Goal: Information Seeking & Learning: Find specific fact

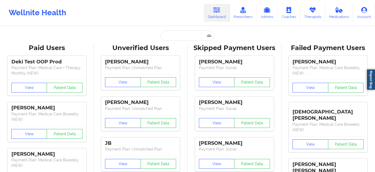
click at [182, 32] on input "text" at bounding box center [188, 35] width 54 height 10
type input "[EMAIL_ADDRESS][DOMAIN_NAME]"
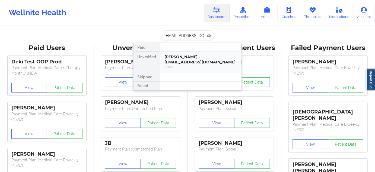
click at [180, 58] on div "[PERSON_NAME] - [EMAIL_ADDRESS][DOMAIN_NAME]" at bounding box center [200, 59] width 73 height 10
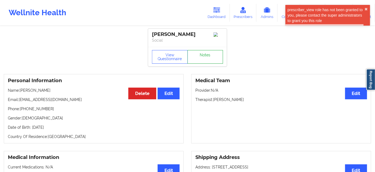
click at [203, 57] on link "Notes" at bounding box center [206, 57] width 36 height 14
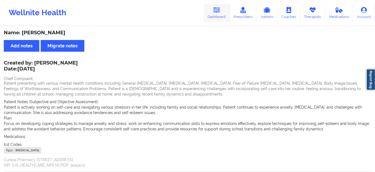
click at [214, 15] on link "Dashboard" at bounding box center [217, 13] width 26 height 18
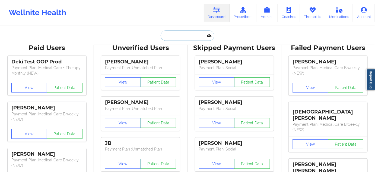
click at [181, 34] on input "text" at bounding box center [188, 35] width 54 height 10
paste input "[EMAIL_ADDRESS][DOMAIN_NAME]"
type input "[EMAIL_ADDRESS][DOMAIN_NAME]"
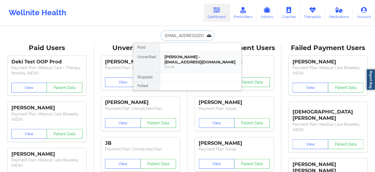
scroll to position [0, 12]
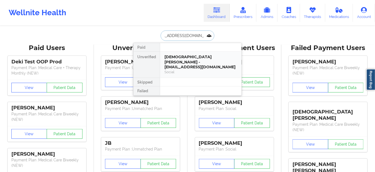
click at [176, 55] on div "[DEMOGRAPHIC_DATA][PERSON_NAME] - [EMAIL_ADDRESS][DOMAIN_NAME]" at bounding box center [200, 61] width 73 height 15
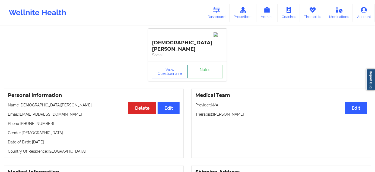
click at [209, 65] on link "Notes" at bounding box center [206, 72] width 36 height 14
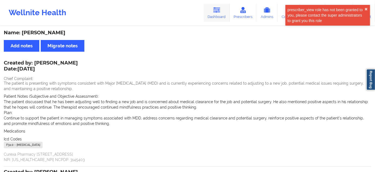
click at [221, 14] on link "Dashboard" at bounding box center [217, 13] width 26 height 18
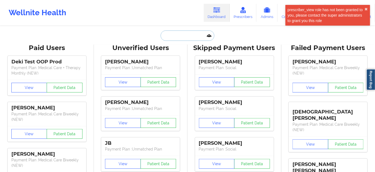
click at [185, 39] on input "text" at bounding box center [188, 35] width 54 height 10
paste input "[EMAIL_ADDRESS][DOMAIN_NAME]"
type input "[EMAIL_ADDRESS][DOMAIN_NAME]"
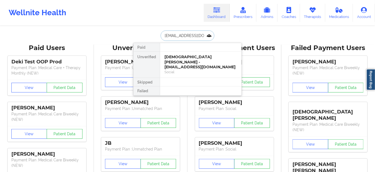
scroll to position [0, 4]
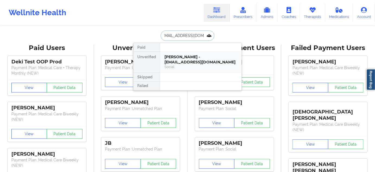
click at [185, 61] on div "[PERSON_NAME] - [EMAIL_ADDRESS][DOMAIN_NAME]" at bounding box center [200, 59] width 73 height 10
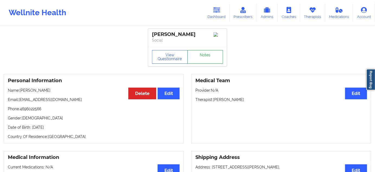
click at [196, 58] on link "Notes" at bounding box center [206, 57] width 36 height 14
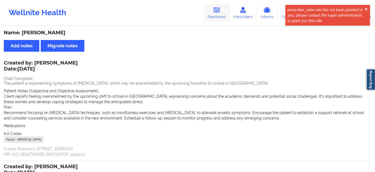
drag, startPoint x: 229, startPoint y: 5, endPoint x: 224, endPoint y: 8, distance: 6.2
click at [229, 5] on link "Dashboard" at bounding box center [217, 13] width 26 height 18
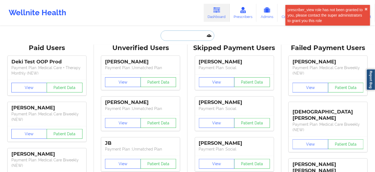
click at [182, 37] on input "text" at bounding box center [188, 35] width 54 height 10
paste input "[EMAIL_ADDRESS][DOMAIN_NAME]"
type input "[EMAIL_ADDRESS][DOMAIN_NAME]"
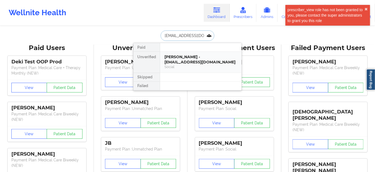
scroll to position [0, 8]
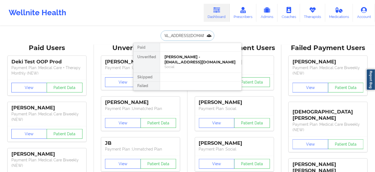
click at [176, 57] on div "[PERSON_NAME] - [EMAIL_ADDRESS][DOMAIN_NAME]" at bounding box center [200, 59] width 73 height 10
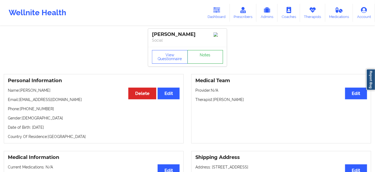
click at [206, 59] on link "Notes" at bounding box center [206, 57] width 36 height 14
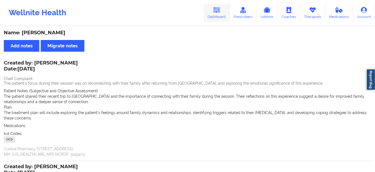
click at [219, 15] on link "Dashboard" at bounding box center [217, 13] width 26 height 18
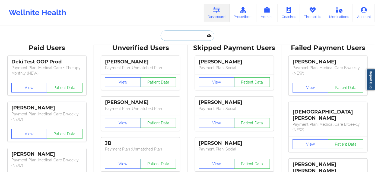
click at [175, 37] on input "text" at bounding box center [188, 35] width 54 height 10
paste input "[EMAIL_ADDRESS][DOMAIN_NAME]"
type input "[EMAIL_ADDRESS][DOMAIN_NAME]"
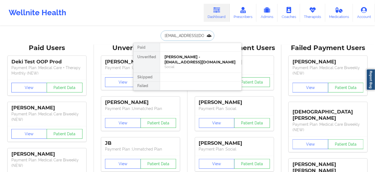
click at [180, 57] on div "[PERSON_NAME] - [EMAIL_ADDRESS][DOMAIN_NAME]" at bounding box center [200, 59] width 73 height 10
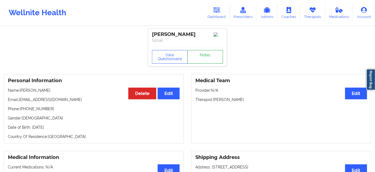
click at [202, 59] on link "Notes" at bounding box center [206, 57] width 36 height 14
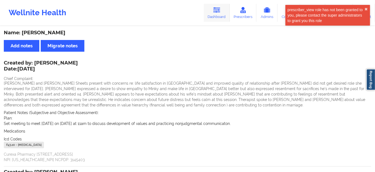
click at [218, 13] on icon at bounding box center [216, 10] width 7 height 6
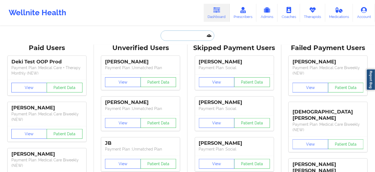
click at [186, 38] on input "text" at bounding box center [188, 35] width 54 height 10
paste input "[EMAIL_ADDRESS][DOMAIN_NAME]"
type input "[EMAIL_ADDRESS][DOMAIN_NAME]"
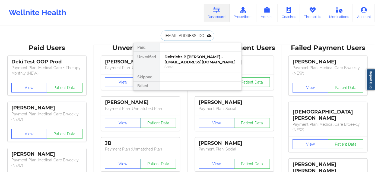
click at [178, 61] on div "Deitrichs P [PERSON_NAME] - [EMAIL_ADDRESS][DOMAIN_NAME]" at bounding box center [200, 59] width 73 height 10
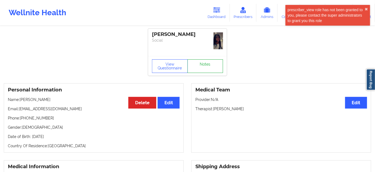
click at [195, 59] on link "Notes" at bounding box center [206, 66] width 36 height 14
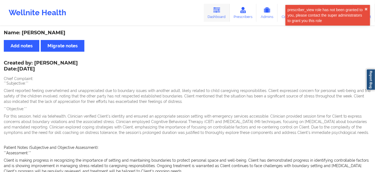
drag, startPoint x: 219, startPoint y: 5, endPoint x: 214, endPoint y: 13, distance: 9.4
click at [219, 5] on link "Dashboard" at bounding box center [217, 13] width 26 height 18
click at [214, 13] on link "Dashboard" at bounding box center [217, 13] width 26 height 18
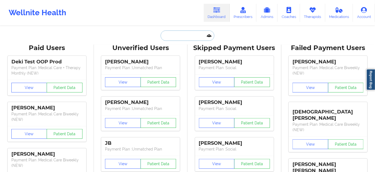
click at [185, 36] on input "text" at bounding box center [188, 35] width 54 height 10
paste input "[PERSON_NAME][EMAIL_ADDRESS][DOMAIN_NAME]"
type input "[PERSON_NAME][EMAIL_ADDRESS][DOMAIN_NAME]"
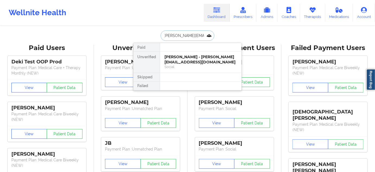
click at [177, 60] on div "[PERSON_NAME] - [PERSON_NAME][EMAIL_ADDRESS][DOMAIN_NAME]" at bounding box center [200, 59] width 73 height 10
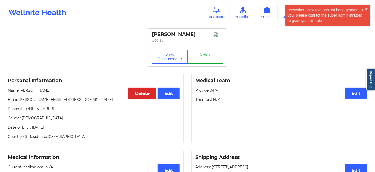
click at [210, 61] on link "Notes" at bounding box center [206, 57] width 36 height 14
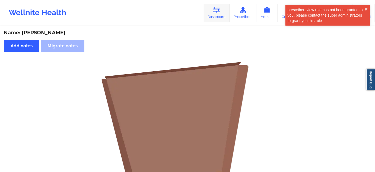
click at [217, 5] on link "Dashboard" at bounding box center [217, 13] width 26 height 18
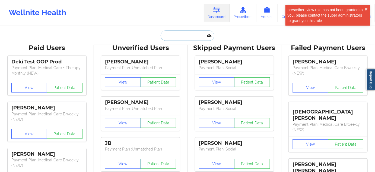
click at [194, 37] on input "text" at bounding box center [188, 35] width 54 height 10
paste input "[PERSON_NAME][EMAIL_ADDRESS][DOMAIN_NAME]"
type input "[PERSON_NAME][EMAIL_ADDRESS][DOMAIN_NAME]"
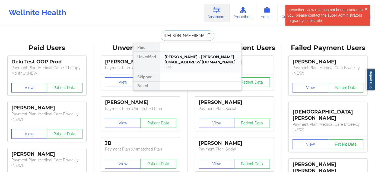
click at [185, 63] on div "[PERSON_NAME] - [PERSON_NAME][EMAIL_ADDRESS][DOMAIN_NAME]" at bounding box center [200, 59] width 73 height 10
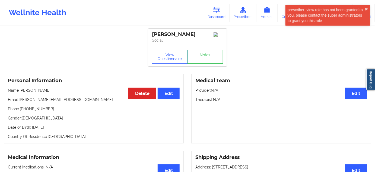
click at [171, 36] on div "[PERSON_NAME]" at bounding box center [187, 34] width 71 height 6
copy div "Rivers"
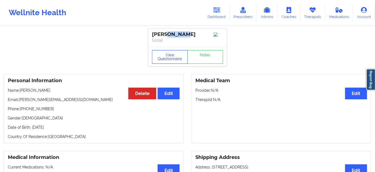
click at [169, 60] on button "View Questionnaire" at bounding box center [170, 57] width 36 height 14
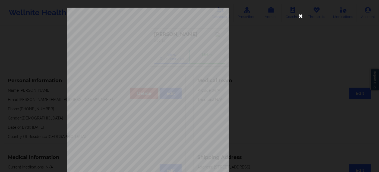
click at [300, 15] on icon at bounding box center [300, 15] width 9 height 9
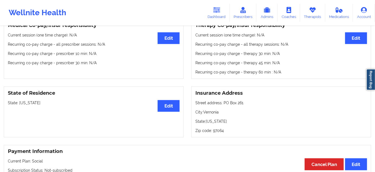
scroll to position [181, 0]
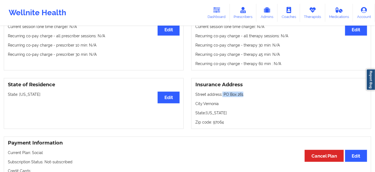
drag, startPoint x: 222, startPoint y: 95, endPoint x: 246, endPoint y: 95, distance: 23.9
click at [246, 95] on p "Street address: [GEOGRAPHIC_DATA]" at bounding box center [281, 93] width 172 height 5
copy p "PO Box 261"
drag, startPoint x: 205, startPoint y: 104, endPoint x: 222, endPoint y: 104, distance: 17.4
click at [222, 104] on p "City: [GEOGRAPHIC_DATA]" at bounding box center [281, 103] width 172 height 5
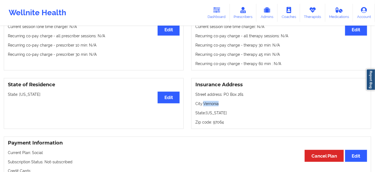
drag, startPoint x: 205, startPoint y: 105, endPoint x: 234, endPoint y: 105, distance: 29.0
click at [234, 105] on p "City: [GEOGRAPHIC_DATA]" at bounding box center [281, 103] width 172 height 5
copy p "Vernonia"
click at [218, 122] on p "Zip code: 97064" at bounding box center [281, 121] width 172 height 5
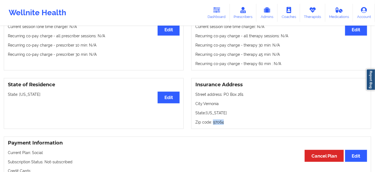
copy p "97064"
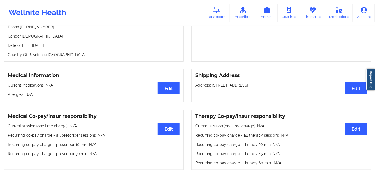
scroll to position [0, 0]
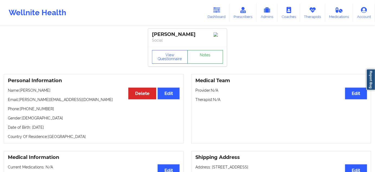
click at [198, 58] on link "Notes" at bounding box center [206, 57] width 36 height 14
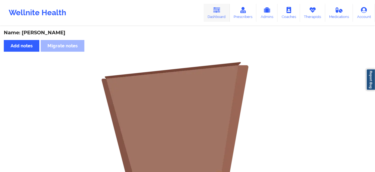
click at [215, 14] on link "Dashboard" at bounding box center [217, 13] width 26 height 18
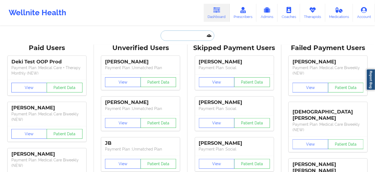
click at [175, 37] on input "text" at bounding box center [188, 35] width 54 height 10
paste input "[EMAIL_ADDRESS][DOMAIN_NAME]"
type input "[EMAIL_ADDRESS][DOMAIN_NAME]"
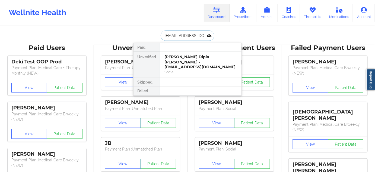
click at [181, 61] on div "[PERSON_NAME] Dipla [PERSON_NAME] - [EMAIL_ADDRESS][DOMAIN_NAME]" at bounding box center [200, 61] width 73 height 15
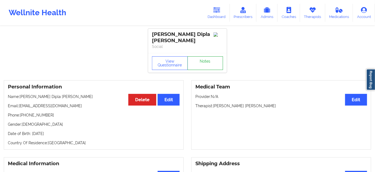
click at [205, 58] on link "Notes" at bounding box center [206, 63] width 36 height 14
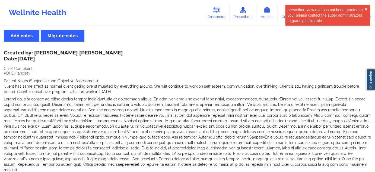
scroll to position [132, 0]
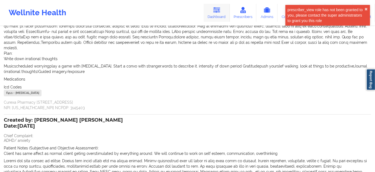
click at [219, 11] on icon at bounding box center [216, 10] width 7 height 6
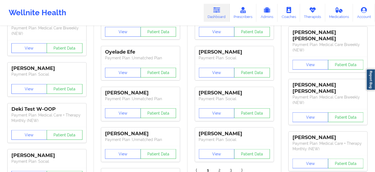
click at [218, 12] on icon at bounding box center [216, 10] width 7 height 6
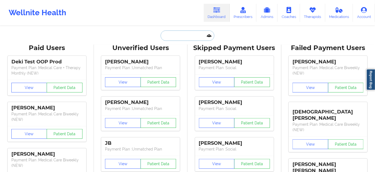
click at [185, 35] on input "text" at bounding box center [188, 35] width 54 height 10
paste input "[EMAIL_ADDRESS][DOMAIN_NAME]"
type input "[EMAIL_ADDRESS][DOMAIN_NAME]"
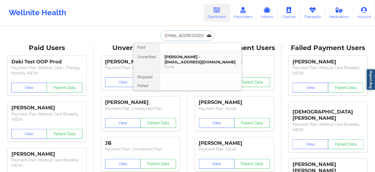
click at [177, 61] on div "[PERSON_NAME] - [EMAIL_ADDRESS][DOMAIN_NAME]" at bounding box center [200, 59] width 73 height 10
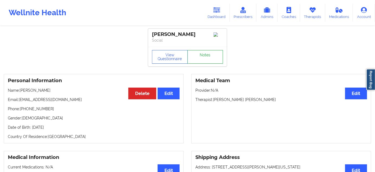
click at [200, 56] on link "Notes" at bounding box center [206, 57] width 36 height 14
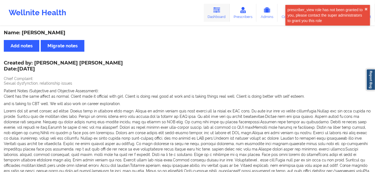
click at [220, 10] on icon at bounding box center [216, 10] width 7 height 6
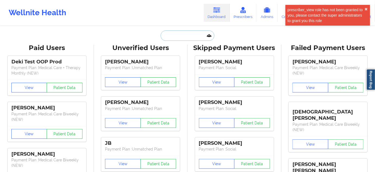
click at [195, 37] on input "text" at bounding box center [188, 35] width 54 height 10
paste input "[EMAIL_ADDRESS][DOMAIN_NAME]"
type input "[EMAIL_ADDRESS][DOMAIN_NAME]"
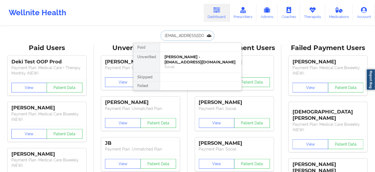
click at [191, 58] on div "[PERSON_NAME] - [EMAIL_ADDRESS][DOMAIN_NAME]" at bounding box center [200, 59] width 73 height 10
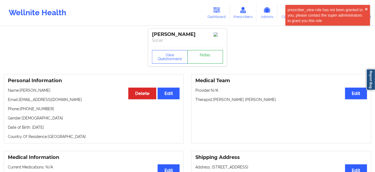
click at [200, 58] on link "Notes" at bounding box center [206, 57] width 36 height 14
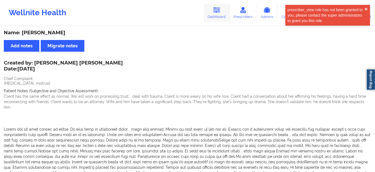
click at [217, 13] on icon at bounding box center [216, 10] width 7 height 6
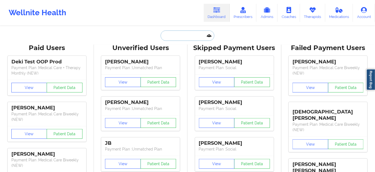
click at [188, 36] on input "text" at bounding box center [188, 35] width 54 height 10
paste input "[EMAIL_ADDRESS][DOMAIN_NAME]"
type input "[EMAIL_ADDRESS][DOMAIN_NAME]"
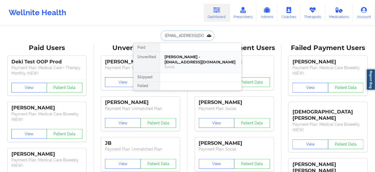
scroll to position [0, 12]
click at [189, 60] on div "[PERSON_NAME] - [EMAIL_ADDRESS][DOMAIN_NAME]" at bounding box center [200, 59] width 73 height 10
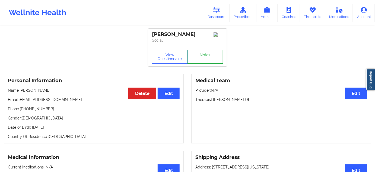
click at [209, 62] on link "Notes" at bounding box center [206, 57] width 36 height 14
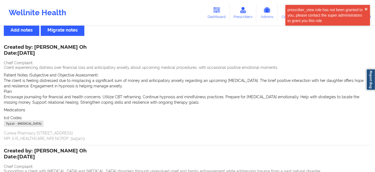
scroll to position [16, 0]
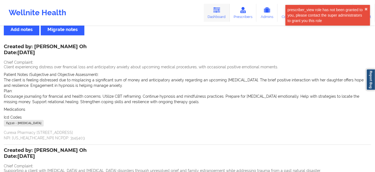
click at [221, 18] on link "Dashboard" at bounding box center [217, 13] width 26 height 18
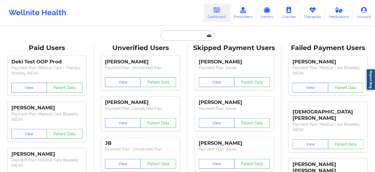
click at [180, 38] on input "text" at bounding box center [188, 35] width 54 height 10
paste input "[EMAIL_ADDRESS][DOMAIN_NAME]"
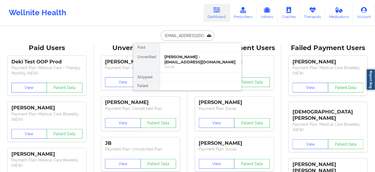
type input "[EMAIL_ADDRESS][DOMAIN_NAME]"
click at [178, 55] on div "[PERSON_NAME] - [EMAIL_ADDRESS][DOMAIN_NAME]" at bounding box center [200, 59] width 73 height 10
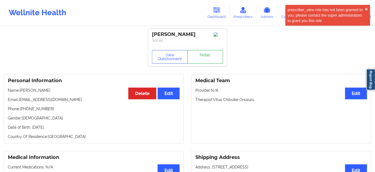
click at [214, 61] on link "Notes" at bounding box center [206, 57] width 36 height 14
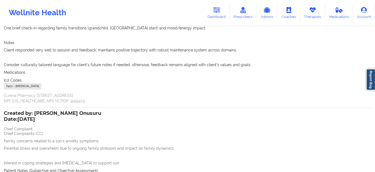
scroll to position [395, 0]
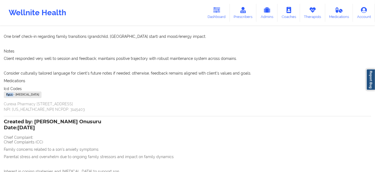
drag, startPoint x: 13, startPoint y: 94, endPoint x: 0, endPoint y: 94, distance: 13.0
copy div "F41.1"
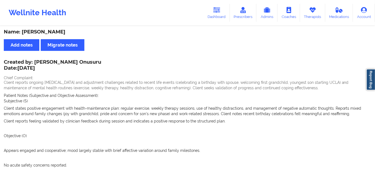
scroll to position [0, 0]
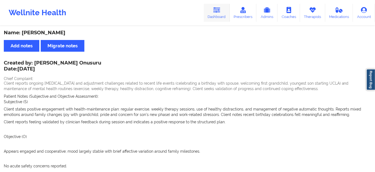
click at [213, 14] on link "Dashboard" at bounding box center [217, 13] width 26 height 18
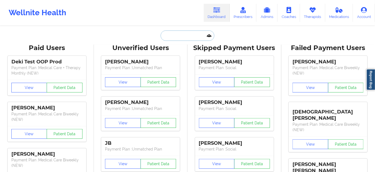
click at [179, 38] on input "text" at bounding box center [188, 35] width 54 height 10
paste input "[EMAIL_ADDRESS][DOMAIN_NAME]"
type input "[EMAIL_ADDRESS][DOMAIN_NAME]"
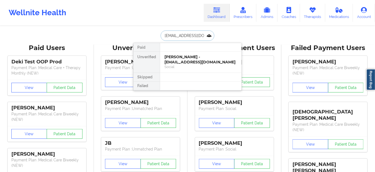
click at [183, 60] on div "[PERSON_NAME] - [EMAIL_ADDRESS][DOMAIN_NAME]" at bounding box center [200, 59] width 73 height 10
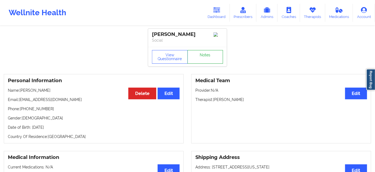
click at [202, 58] on link "Notes" at bounding box center [206, 57] width 36 height 14
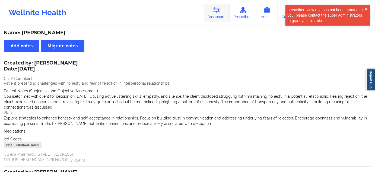
click at [212, 14] on link "Dashboard" at bounding box center [217, 13] width 26 height 18
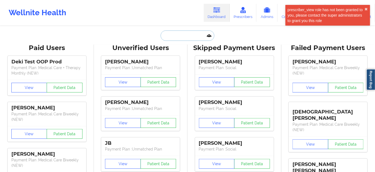
click at [177, 37] on input "text" at bounding box center [188, 35] width 54 height 10
paste input "[EMAIL_ADDRESS][DOMAIN_NAME]"
type input "[EMAIL_ADDRESS][DOMAIN_NAME]"
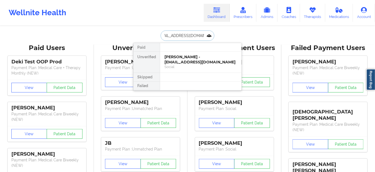
click at [175, 58] on div "[PERSON_NAME] - [EMAIL_ADDRESS][DOMAIN_NAME]" at bounding box center [200, 59] width 73 height 10
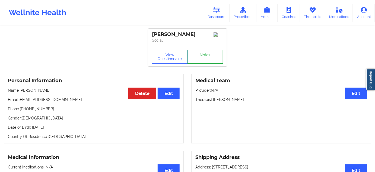
click at [208, 60] on link "Notes" at bounding box center [206, 57] width 36 height 14
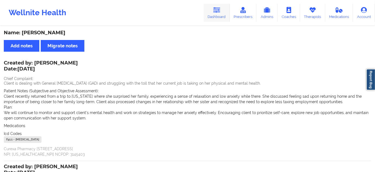
click at [212, 11] on link "Dashboard" at bounding box center [217, 13] width 26 height 18
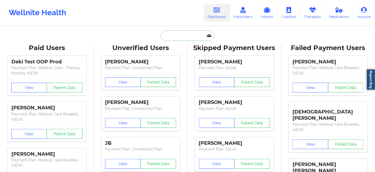
click at [179, 37] on input "text" at bounding box center [188, 35] width 54 height 10
paste input "[EMAIL_ADDRESS][DOMAIN_NAME]"
type input "[EMAIL_ADDRESS][DOMAIN_NAME]"
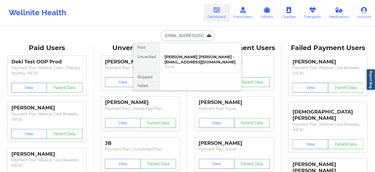
click at [183, 60] on div "[PERSON_NAME] [PERSON_NAME] - [EMAIL_ADDRESS][DOMAIN_NAME]" at bounding box center [200, 59] width 73 height 10
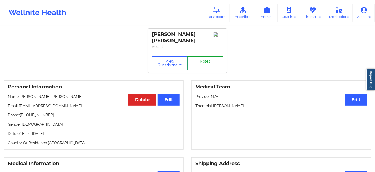
click at [196, 61] on link "Notes" at bounding box center [206, 63] width 36 height 14
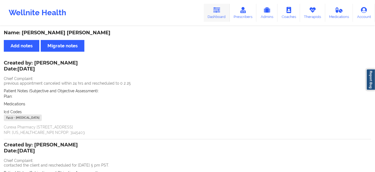
click at [221, 14] on link "Dashboard" at bounding box center [217, 13] width 26 height 18
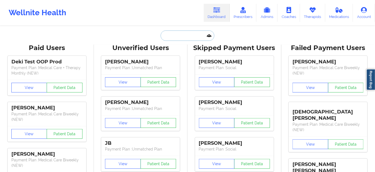
click at [196, 37] on input "text" at bounding box center [188, 35] width 54 height 10
paste input "[EMAIL_ADDRESS][DOMAIN_NAME]"
type input "[EMAIL_ADDRESS][DOMAIN_NAME]"
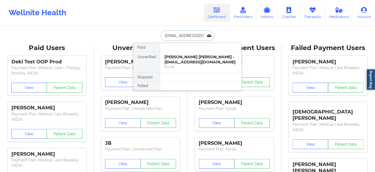
scroll to position [0, 7]
click at [186, 59] on div "[PERSON_NAME] Palechor - [EMAIL_ADDRESS][DOMAIN_NAME]" at bounding box center [200, 59] width 73 height 10
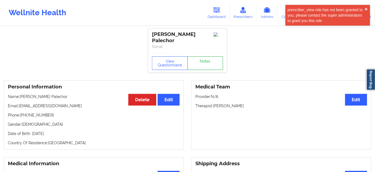
click at [205, 63] on link "Notes" at bounding box center [206, 63] width 36 height 14
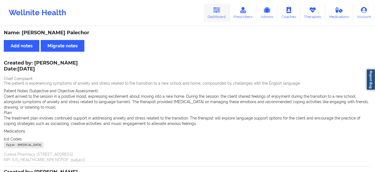
click at [214, 14] on link "Dashboard" at bounding box center [217, 13] width 26 height 18
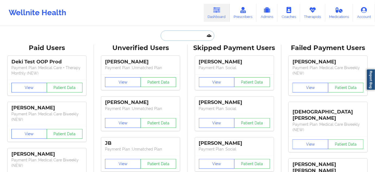
click at [193, 34] on input "text" at bounding box center [188, 35] width 54 height 10
paste input "[EMAIL_ADDRESS][DOMAIN_NAME]"
type input "[EMAIL_ADDRESS][DOMAIN_NAME]"
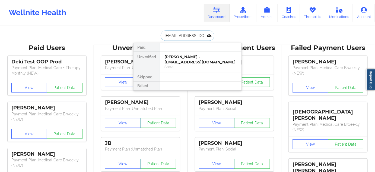
click at [187, 56] on div "[PERSON_NAME] - [EMAIL_ADDRESS][DOMAIN_NAME]" at bounding box center [200, 59] width 73 height 10
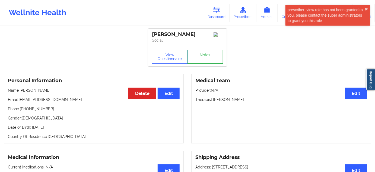
click at [212, 59] on link "Notes" at bounding box center [206, 57] width 36 height 14
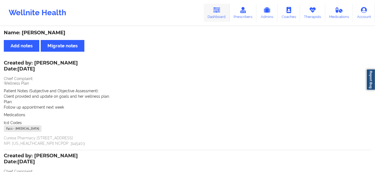
click at [219, 4] on link "Dashboard" at bounding box center [217, 13] width 26 height 18
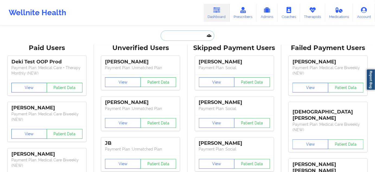
click at [186, 34] on input "text" at bounding box center [188, 35] width 54 height 10
paste input "[EMAIL_ADDRESS][DOMAIN_NAME]"
type input "[EMAIL_ADDRESS][DOMAIN_NAME]"
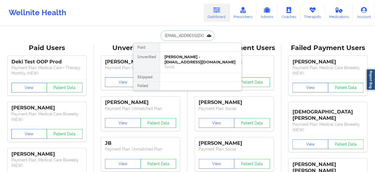
click at [178, 64] on div "[PERSON_NAME] - [EMAIL_ADDRESS][DOMAIN_NAME]" at bounding box center [200, 59] width 73 height 10
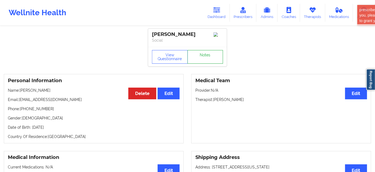
click at [214, 56] on link "Notes" at bounding box center [206, 57] width 36 height 14
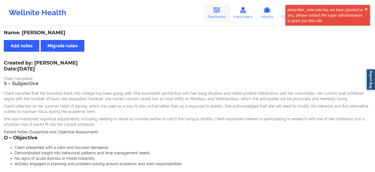
click at [213, 15] on link "Dashboard" at bounding box center [217, 13] width 26 height 18
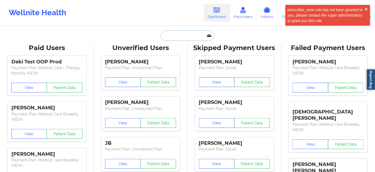
click at [182, 35] on input "text" at bounding box center [188, 35] width 54 height 10
paste input "[EMAIL_ADDRESS][DOMAIN_NAME]"
type input "[EMAIL_ADDRESS][DOMAIN_NAME]"
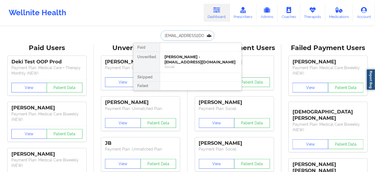
click at [176, 64] on div "Social" at bounding box center [200, 66] width 73 height 5
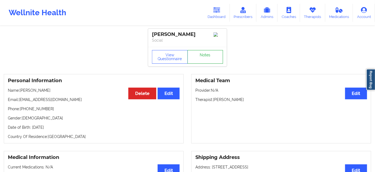
click at [201, 62] on link "Notes" at bounding box center [206, 57] width 36 height 14
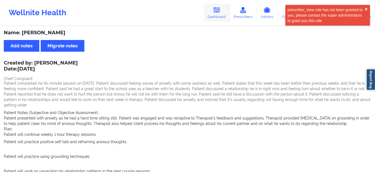
click at [217, 16] on link "Dashboard" at bounding box center [217, 13] width 26 height 18
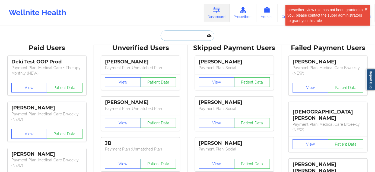
drag, startPoint x: 217, startPoint y: 16, endPoint x: 172, endPoint y: 54, distance: 58.9
click at [183, 36] on input "text" at bounding box center [188, 35] width 54 height 10
paste input "[PERSON_NAME][EMAIL_ADDRESS][DOMAIN_NAME]"
type input "[PERSON_NAME][EMAIL_ADDRESS][DOMAIN_NAME]"
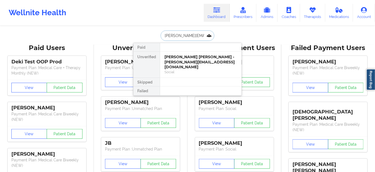
click at [172, 55] on div "[PERSON_NAME] [PERSON_NAME] - [PERSON_NAME][EMAIL_ADDRESS][DOMAIN_NAME]" at bounding box center [200, 61] width 73 height 15
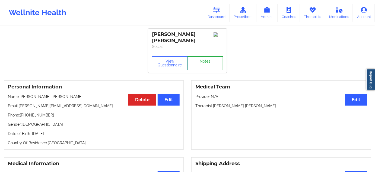
click at [207, 62] on link "Notes" at bounding box center [206, 63] width 36 height 14
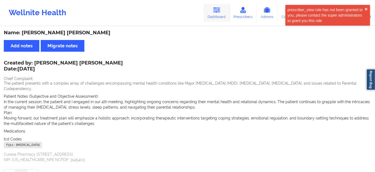
click at [216, 17] on link "Dashboard" at bounding box center [217, 13] width 26 height 18
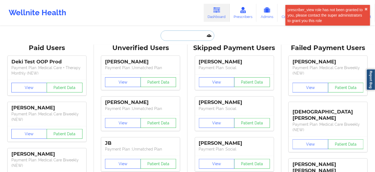
click at [185, 40] on input "text" at bounding box center [188, 35] width 54 height 10
paste input "[EMAIL_ADDRESS][DOMAIN_NAME]"
type input "[EMAIL_ADDRESS][DOMAIN_NAME]"
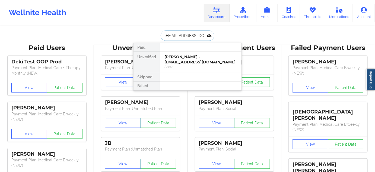
click at [182, 57] on div "[PERSON_NAME] - [EMAIL_ADDRESS][DOMAIN_NAME]" at bounding box center [200, 59] width 73 height 10
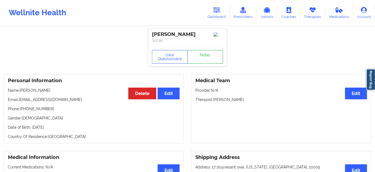
click at [206, 59] on link "Notes" at bounding box center [206, 57] width 36 height 14
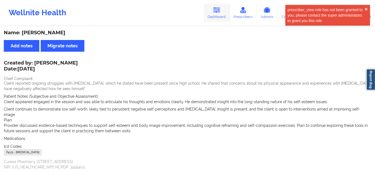
click at [220, 12] on icon at bounding box center [216, 10] width 7 height 6
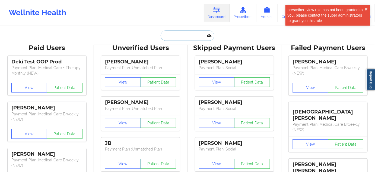
click at [194, 38] on input "text" at bounding box center [188, 35] width 54 height 10
paste input "[EMAIL_ADDRESS][DOMAIN_NAME]"
type input "[EMAIL_ADDRESS][DOMAIN_NAME]"
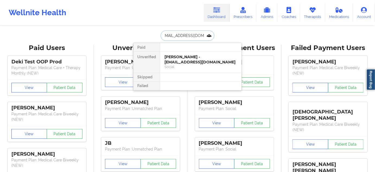
click at [181, 58] on div "[PERSON_NAME] - [EMAIL_ADDRESS][DOMAIN_NAME]" at bounding box center [200, 59] width 73 height 10
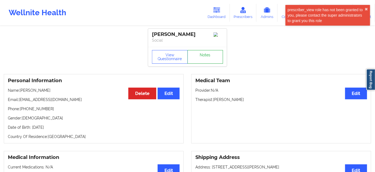
click at [195, 59] on link "Notes" at bounding box center [206, 57] width 36 height 14
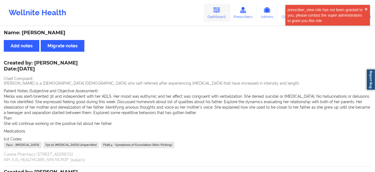
click at [213, 13] on link "Dashboard" at bounding box center [217, 13] width 26 height 18
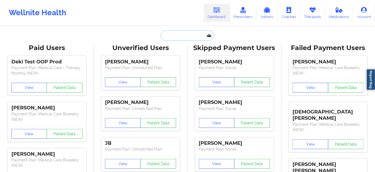
click at [181, 36] on input "text" at bounding box center [188, 35] width 54 height 10
paste input "[EMAIL_ADDRESS][DOMAIN_NAME]"
type input "[EMAIL_ADDRESS][DOMAIN_NAME]"
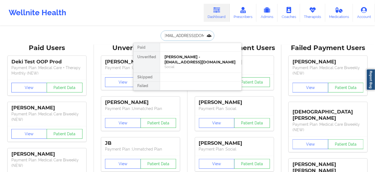
click at [175, 58] on div "[PERSON_NAME] - [EMAIL_ADDRESS][DOMAIN_NAME]" at bounding box center [200, 59] width 73 height 10
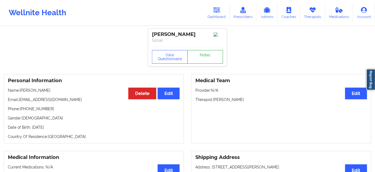
click at [202, 61] on link "Notes" at bounding box center [206, 57] width 36 height 14
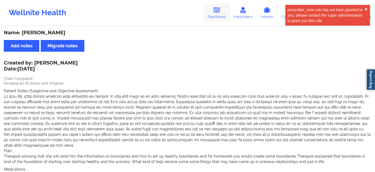
click at [214, 15] on link "Dashboard" at bounding box center [217, 13] width 26 height 18
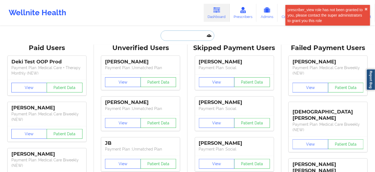
click at [187, 32] on input "text" at bounding box center [188, 35] width 54 height 10
paste input "[PERSON_NAME][EMAIL_ADDRESS][DOMAIN_NAME]"
type input "[PERSON_NAME][EMAIL_ADDRESS][DOMAIN_NAME]"
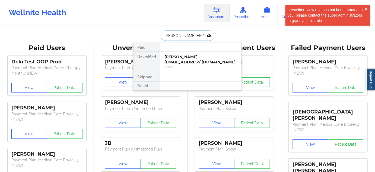
scroll to position [0, 5]
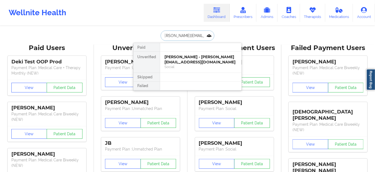
click at [179, 54] on div "[PERSON_NAME] - [PERSON_NAME][EMAIL_ADDRESS][DOMAIN_NAME]" at bounding box center [200, 59] width 73 height 10
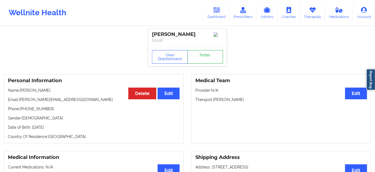
click at [199, 57] on link "Notes" at bounding box center [206, 57] width 36 height 14
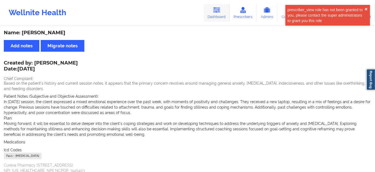
click at [219, 18] on link "Dashboard" at bounding box center [217, 13] width 26 height 18
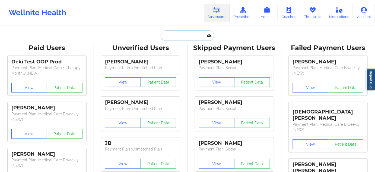
click at [172, 33] on input "text" at bounding box center [188, 35] width 54 height 10
type input "v"
paste input "[EMAIL_ADDRESS][DOMAIN_NAME]"
type input "[EMAIL_ADDRESS][DOMAIN_NAME]"
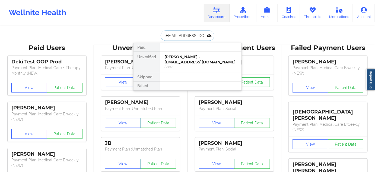
click at [183, 64] on div "Social" at bounding box center [200, 66] width 73 height 5
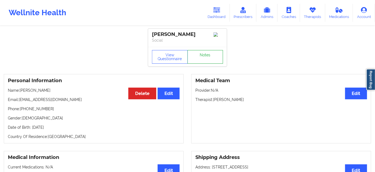
click at [198, 64] on link "Notes" at bounding box center [206, 57] width 36 height 14
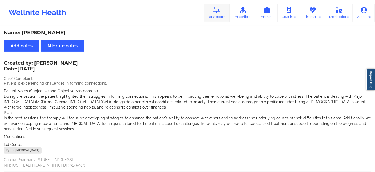
click at [215, 11] on icon at bounding box center [216, 10] width 7 height 6
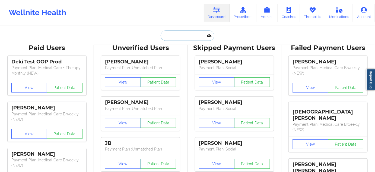
click at [185, 38] on input "text" at bounding box center [188, 35] width 54 height 10
paste input "[EMAIL_ADDRESS][DOMAIN_NAME]"
type input "[EMAIL_ADDRESS][DOMAIN_NAME]"
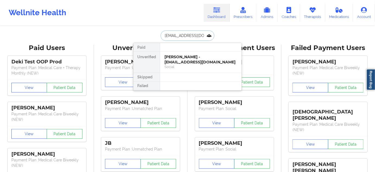
scroll to position [0, 7]
click at [179, 61] on div "[PERSON_NAME] - [EMAIL_ADDRESS][DOMAIN_NAME]" at bounding box center [200, 59] width 73 height 10
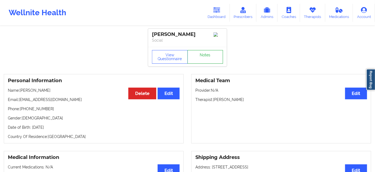
click at [208, 55] on link "Notes" at bounding box center [206, 57] width 36 height 14
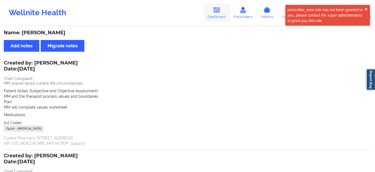
click at [222, 8] on link "Dashboard" at bounding box center [217, 13] width 26 height 18
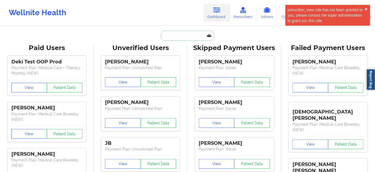
click at [180, 37] on input "text" at bounding box center [188, 35] width 54 height 10
paste input "[EMAIL_ADDRESS][DOMAIN_NAME]"
type input "[EMAIL_ADDRESS][DOMAIN_NAME]"
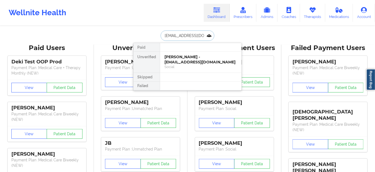
click at [171, 64] on div "Social" at bounding box center [200, 66] width 73 height 5
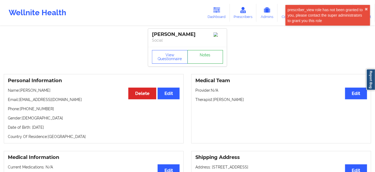
click at [204, 56] on link "Notes" at bounding box center [206, 57] width 36 height 14
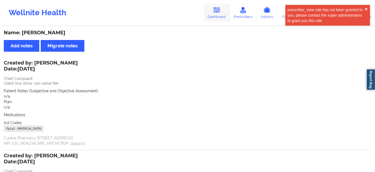
click at [220, 11] on icon at bounding box center [216, 10] width 7 height 6
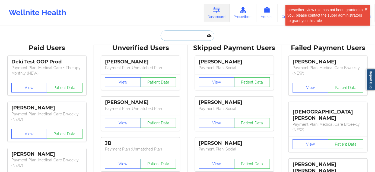
click at [174, 36] on input "text" at bounding box center [188, 35] width 54 height 10
paste input "[EMAIL_ADDRESS][DOMAIN_NAME]"
type input "[EMAIL_ADDRESS][DOMAIN_NAME]"
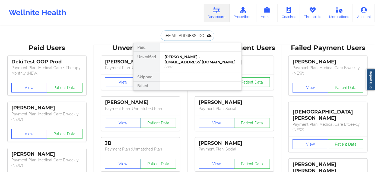
click at [168, 64] on div "Social" at bounding box center [200, 66] width 73 height 5
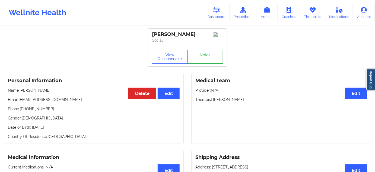
click at [201, 57] on link "Notes" at bounding box center [206, 57] width 36 height 14
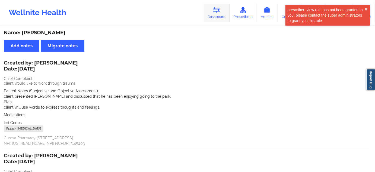
click at [219, 17] on link "Dashboard" at bounding box center [217, 13] width 26 height 18
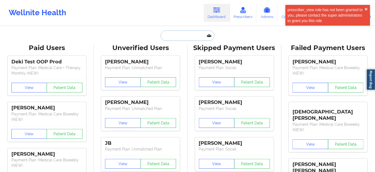
click at [178, 39] on input "text" at bounding box center [188, 35] width 54 height 10
paste input "[EMAIL_ADDRESS][DOMAIN_NAME]"
type input "[EMAIL_ADDRESS][DOMAIN_NAME]"
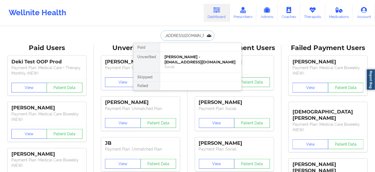
click at [174, 59] on div "[PERSON_NAME] - [EMAIL_ADDRESS][DOMAIN_NAME]" at bounding box center [200, 59] width 73 height 10
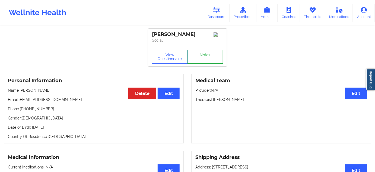
click at [205, 61] on link "Notes" at bounding box center [206, 57] width 36 height 14
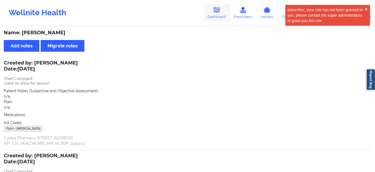
click at [220, 17] on link "Dashboard" at bounding box center [217, 13] width 26 height 18
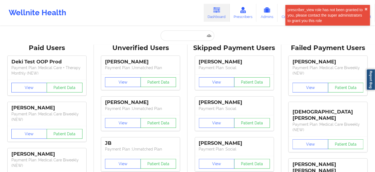
click at [187, 38] on input "text" at bounding box center [188, 35] width 54 height 10
paste input "[EMAIL_ADDRESS][DOMAIN_NAME]"
type input "[EMAIL_ADDRESS][DOMAIN_NAME]"
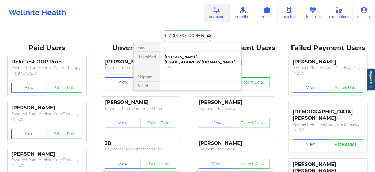
click at [173, 61] on div "[PERSON_NAME] - [EMAIL_ADDRESS][DOMAIN_NAME]" at bounding box center [200, 59] width 73 height 10
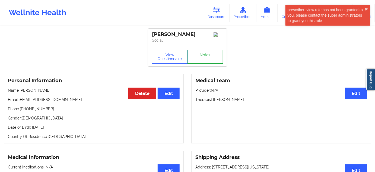
click at [197, 62] on link "Notes" at bounding box center [206, 57] width 36 height 14
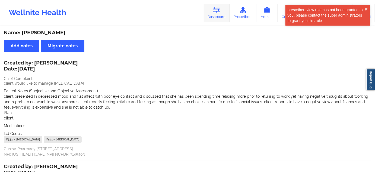
click at [218, 14] on link "Dashboard" at bounding box center [217, 13] width 26 height 18
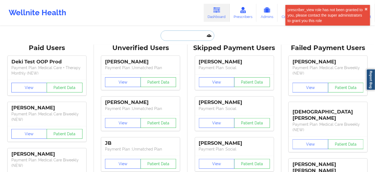
click at [188, 37] on input "text" at bounding box center [188, 35] width 54 height 10
paste input "[EMAIL_ADDRESS][DOMAIN_NAME]"
type input "[EMAIL_ADDRESS][DOMAIN_NAME]"
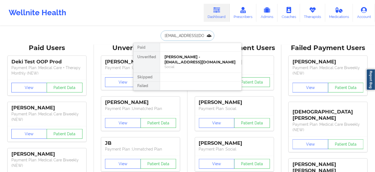
click at [173, 65] on div "Social" at bounding box center [200, 66] width 73 height 5
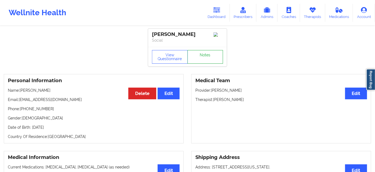
click at [206, 56] on link "Notes" at bounding box center [206, 57] width 36 height 14
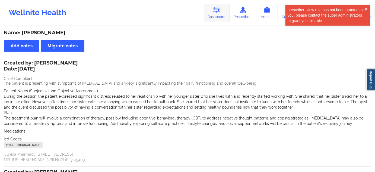
click at [223, 10] on link "Dashboard" at bounding box center [217, 13] width 26 height 18
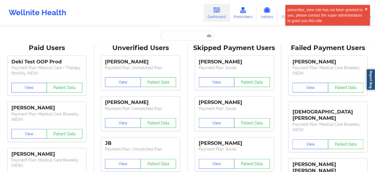
click at [192, 36] on input "text" at bounding box center [188, 35] width 54 height 10
paste input "[EMAIL_ADDRESS][DOMAIN_NAME]"
type input "[EMAIL_ADDRESS][DOMAIN_NAME]"
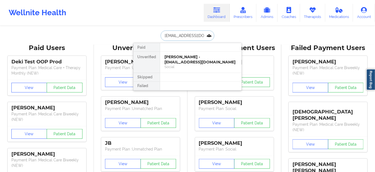
click at [186, 57] on div "[PERSON_NAME] - [EMAIL_ADDRESS][DOMAIN_NAME]" at bounding box center [200, 59] width 73 height 10
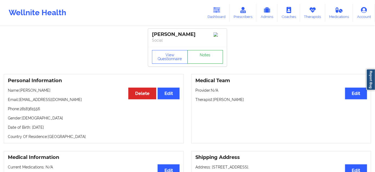
click at [201, 57] on link "Notes" at bounding box center [206, 57] width 36 height 14
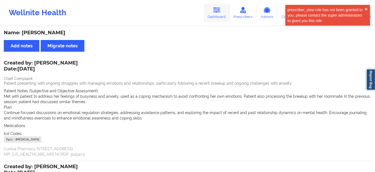
click at [213, 21] on link "Dashboard" at bounding box center [217, 13] width 26 height 18
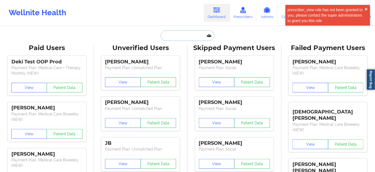
click at [185, 35] on input "text" at bounding box center [188, 35] width 54 height 10
paste input "[EMAIL_ADDRESS][DOMAIN_NAME]"
type input "[EMAIL_ADDRESS][DOMAIN_NAME]"
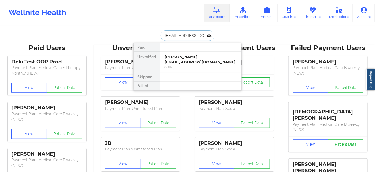
click at [176, 63] on div "[PERSON_NAME] - [EMAIL_ADDRESS][DOMAIN_NAME]" at bounding box center [200, 59] width 73 height 10
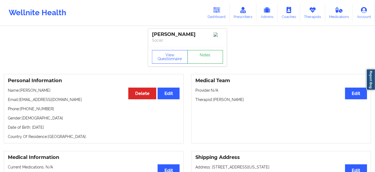
click at [204, 56] on link "Notes" at bounding box center [206, 57] width 36 height 14
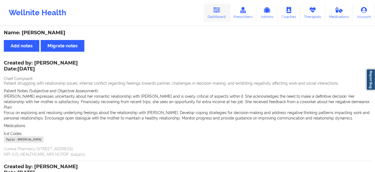
click at [205, 11] on link "Dashboard" at bounding box center [217, 13] width 26 height 18
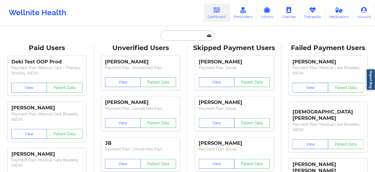
click at [188, 33] on input "text" at bounding box center [188, 35] width 54 height 10
paste input "[EMAIL_ADDRESS][DOMAIN_NAME]"
type input "[EMAIL_ADDRESS][DOMAIN_NAME]"
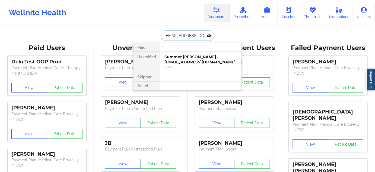
click at [177, 62] on div "Summer [PERSON_NAME] - [EMAIL_ADDRESS][DOMAIN_NAME]" at bounding box center [200, 59] width 73 height 10
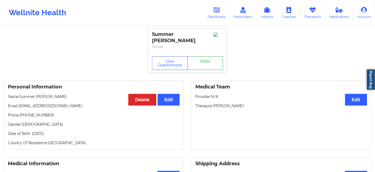
click at [202, 59] on link "Notes" at bounding box center [206, 63] width 36 height 14
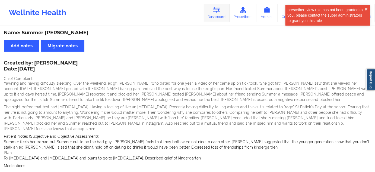
drag, startPoint x: 218, startPoint y: 17, endPoint x: 213, endPoint y: 19, distance: 5.0
click at [218, 17] on link "Dashboard" at bounding box center [217, 13] width 26 height 18
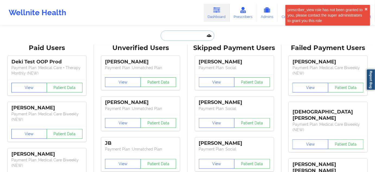
click at [193, 33] on input "text" at bounding box center [188, 35] width 54 height 10
paste input "[EMAIL_ADDRESS][DOMAIN_NAME]"
type input "[EMAIL_ADDRESS][DOMAIN_NAME]"
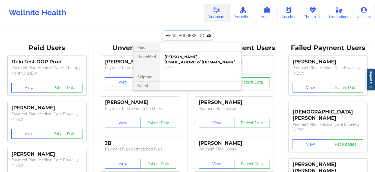
click at [179, 57] on div "[PERSON_NAME] - [EMAIL_ADDRESS][DOMAIN_NAME]" at bounding box center [200, 59] width 73 height 10
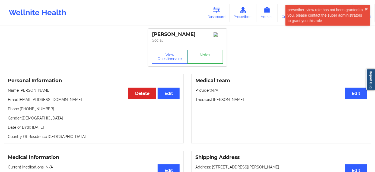
click at [200, 61] on link "Notes" at bounding box center [206, 57] width 36 height 14
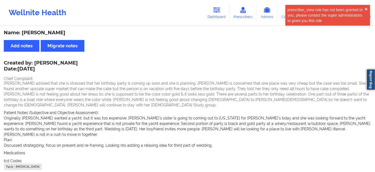
drag, startPoint x: 226, startPoint y: 12, endPoint x: 208, endPoint y: 23, distance: 20.9
click at [226, 12] on link "Dashboard" at bounding box center [217, 13] width 26 height 18
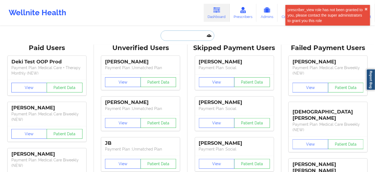
click at [197, 33] on input "text" at bounding box center [188, 35] width 54 height 10
paste input "[EMAIL_ADDRESS][DOMAIN_NAME]"
type input "[EMAIL_ADDRESS][DOMAIN_NAME]"
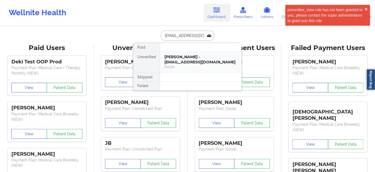
scroll to position [0, 10]
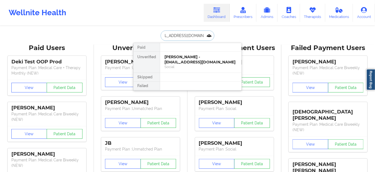
click at [181, 59] on div "[PERSON_NAME] - [EMAIL_ADDRESS][DOMAIN_NAME]" at bounding box center [200, 59] width 73 height 10
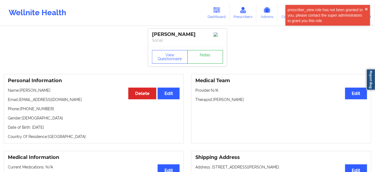
click at [195, 61] on link "Notes" at bounding box center [206, 57] width 36 height 14
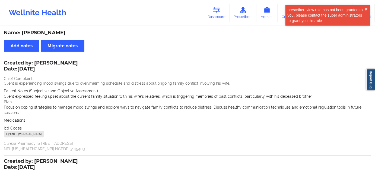
click at [213, 19] on link "Dashboard" at bounding box center [217, 13] width 26 height 18
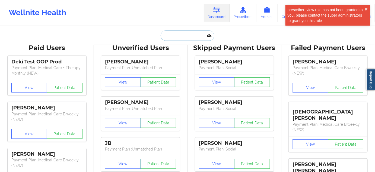
click at [185, 34] on input "text" at bounding box center [188, 35] width 54 height 10
paste input "[EMAIL_ADDRESS][DOMAIN_NAME]"
type input "[EMAIL_ADDRESS][DOMAIN_NAME]"
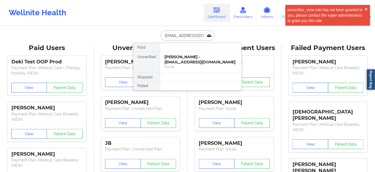
scroll to position [0, 3]
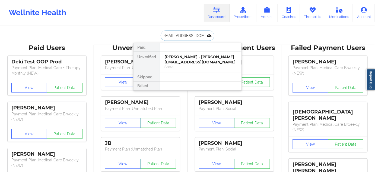
click at [178, 58] on div "[PERSON_NAME] - [PERSON_NAME][EMAIL_ADDRESS][DOMAIN_NAME]" at bounding box center [200, 59] width 73 height 10
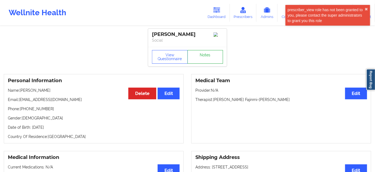
click at [208, 61] on link "Notes" at bounding box center [206, 57] width 36 height 14
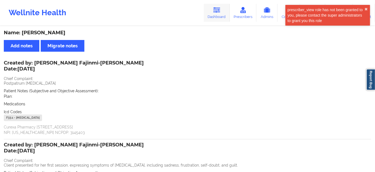
click at [212, 9] on link "Dashboard" at bounding box center [217, 13] width 26 height 18
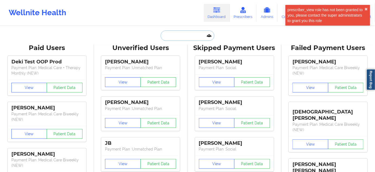
click at [185, 31] on input "text" at bounding box center [188, 35] width 54 height 10
paste input "[EMAIL_ADDRESS][DOMAIN_NAME]"
type input "[EMAIL_ADDRESS][DOMAIN_NAME]"
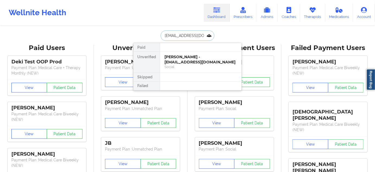
click at [179, 56] on div "[PERSON_NAME] - [EMAIL_ADDRESS][DOMAIN_NAME]" at bounding box center [200, 59] width 73 height 10
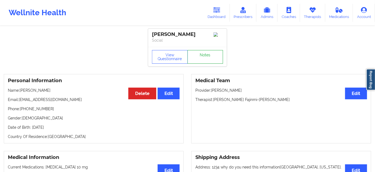
click at [206, 58] on link "Notes" at bounding box center [206, 57] width 36 height 14
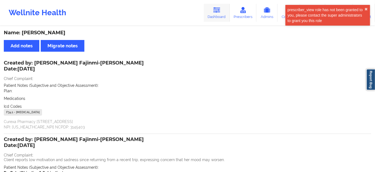
click at [219, 14] on link "Dashboard" at bounding box center [217, 13] width 26 height 18
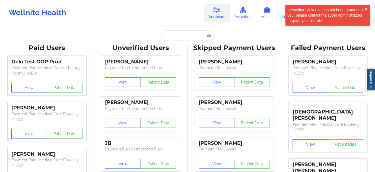
click at [183, 40] on input "text" at bounding box center [188, 35] width 54 height 10
paste input "[EMAIL_ADDRESS][DOMAIN_NAME]"
type input "[EMAIL_ADDRESS][DOMAIN_NAME]"
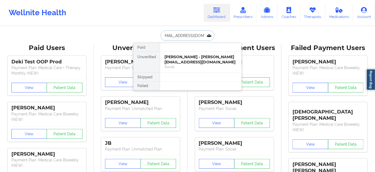
click at [177, 56] on div "[PERSON_NAME] - [PERSON_NAME][EMAIL_ADDRESS][DOMAIN_NAME]" at bounding box center [200, 59] width 73 height 10
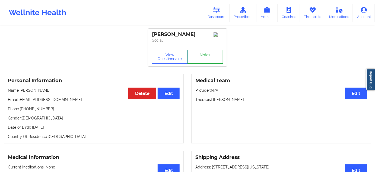
click at [197, 53] on link "Notes" at bounding box center [206, 57] width 36 height 14
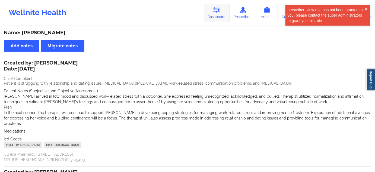
click at [222, 13] on link "Dashboard" at bounding box center [217, 13] width 26 height 18
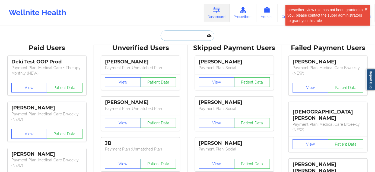
click at [197, 34] on input "text" at bounding box center [188, 35] width 54 height 10
paste input "[EMAIL_ADDRESS][DOMAIN_NAME]"
type input "[EMAIL_ADDRESS][DOMAIN_NAME]"
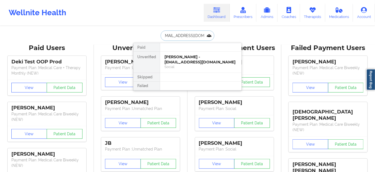
click at [185, 58] on div "[PERSON_NAME] - [EMAIL_ADDRESS][DOMAIN_NAME]" at bounding box center [200, 59] width 73 height 10
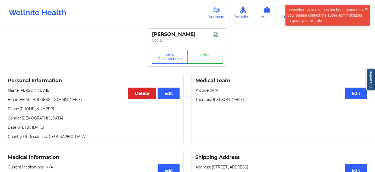
click at [200, 56] on link "Notes" at bounding box center [206, 57] width 36 height 14
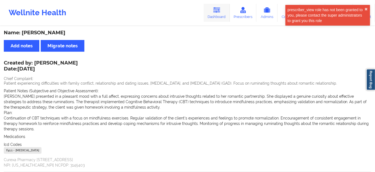
click at [219, 12] on icon at bounding box center [216, 10] width 7 height 6
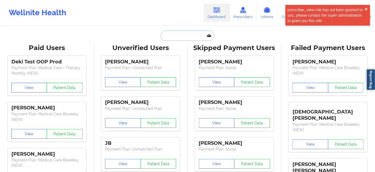
click at [182, 36] on input "text" at bounding box center [188, 35] width 54 height 10
paste input "[PERSON_NAME][EMAIL_ADDRESS][DOMAIN_NAME]"
type input "[PERSON_NAME][EMAIL_ADDRESS][DOMAIN_NAME]"
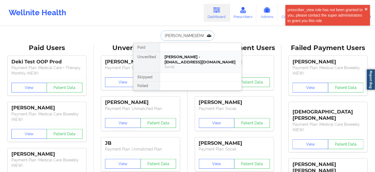
scroll to position [0, 17]
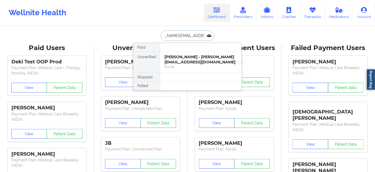
click at [176, 61] on div "[PERSON_NAME] - [PERSON_NAME][EMAIL_ADDRESS][DOMAIN_NAME]" at bounding box center [200, 59] width 73 height 10
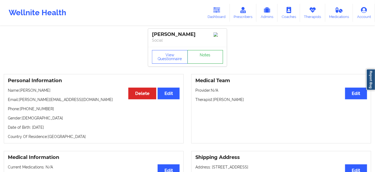
click at [206, 62] on link "Notes" at bounding box center [206, 57] width 36 height 14
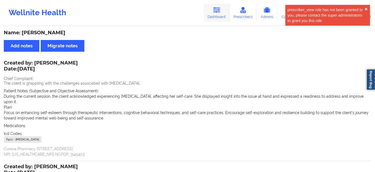
click at [213, 12] on link "Dashboard" at bounding box center [217, 13] width 26 height 18
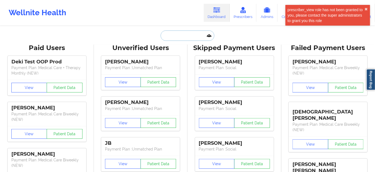
click at [189, 36] on input "text" at bounding box center [188, 35] width 54 height 10
paste input "[EMAIL_ADDRESS][DOMAIN_NAME]"
type input "[EMAIL_ADDRESS][DOMAIN_NAME]"
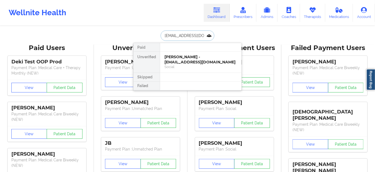
click at [177, 57] on div "[PERSON_NAME] - [EMAIL_ADDRESS][DOMAIN_NAME]" at bounding box center [200, 59] width 73 height 10
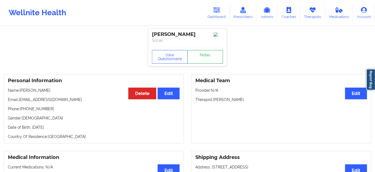
click at [196, 61] on link "Notes" at bounding box center [206, 57] width 36 height 14
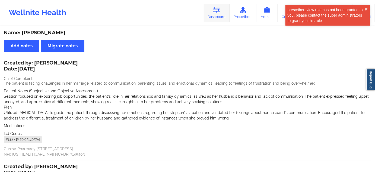
click at [216, 12] on icon at bounding box center [216, 10] width 7 height 6
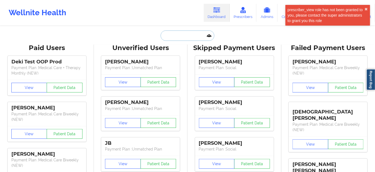
click at [178, 36] on input "text" at bounding box center [188, 35] width 54 height 10
paste input "[EMAIL_ADDRESS][DOMAIN_NAME]"
type input "[EMAIL_ADDRESS][DOMAIN_NAME]"
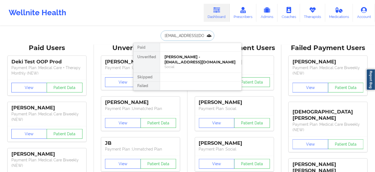
click at [179, 61] on div "[PERSON_NAME] - [EMAIL_ADDRESS][DOMAIN_NAME]" at bounding box center [200, 59] width 73 height 10
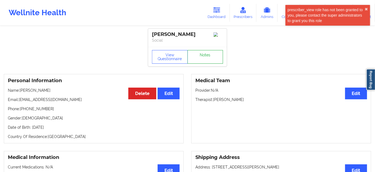
click at [190, 61] on link "Notes" at bounding box center [206, 57] width 36 height 14
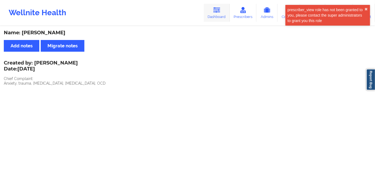
click at [213, 13] on link "Dashboard" at bounding box center [217, 13] width 26 height 18
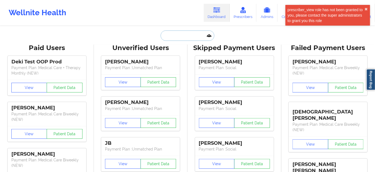
click at [181, 35] on input "text" at bounding box center [188, 35] width 54 height 10
paste input "[EMAIL_ADDRESS][DOMAIN_NAME]"
type input "[EMAIL_ADDRESS][DOMAIN_NAME]"
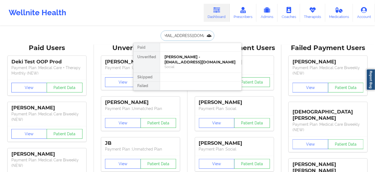
click at [178, 61] on div "[PERSON_NAME] - [EMAIL_ADDRESS][DOMAIN_NAME]" at bounding box center [200, 59] width 73 height 10
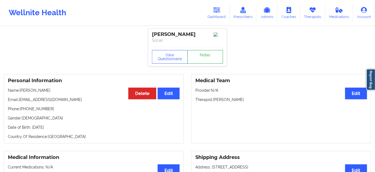
click at [196, 62] on link "Notes" at bounding box center [206, 57] width 36 height 14
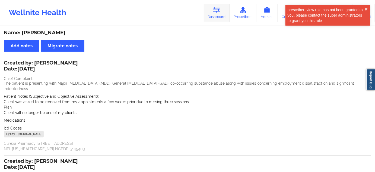
click at [216, 17] on link "Dashboard" at bounding box center [217, 13] width 26 height 18
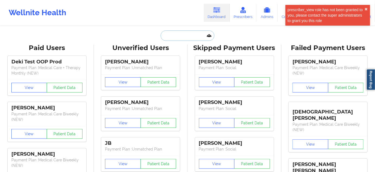
click at [181, 34] on input "text" at bounding box center [188, 35] width 54 height 10
paste input "[EMAIL_ADDRESS][DOMAIN_NAME]"
type input "[EMAIL_ADDRESS][DOMAIN_NAME]"
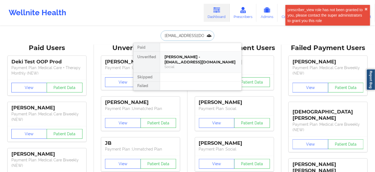
scroll to position [0, 0]
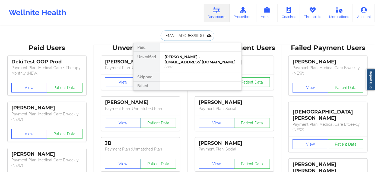
click at [171, 58] on div "[PERSON_NAME] - [EMAIL_ADDRESS][DOMAIN_NAME]" at bounding box center [200, 59] width 73 height 10
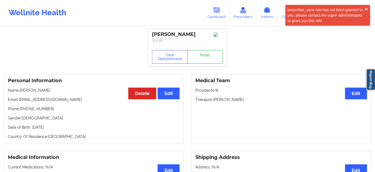
click at [204, 59] on link "Notes" at bounding box center [206, 57] width 36 height 14
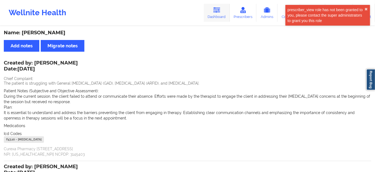
click at [219, 13] on link "Dashboard" at bounding box center [217, 13] width 26 height 18
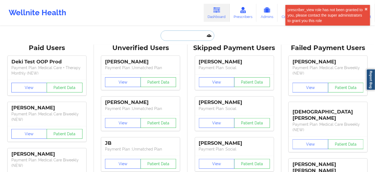
click at [188, 33] on input "text" at bounding box center [188, 35] width 54 height 10
paste input "[EMAIL_ADDRESS][DOMAIN_NAME]"
type input "[EMAIL_ADDRESS][DOMAIN_NAME]"
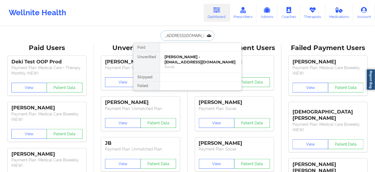
click at [177, 60] on div "[PERSON_NAME] - [EMAIL_ADDRESS][DOMAIN_NAME]" at bounding box center [200, 59] width 73 height 10
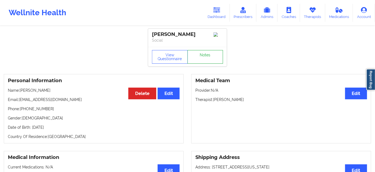
click at [202, 57] on link "Notes" at bounding box center [206, 57] width 36 height 14
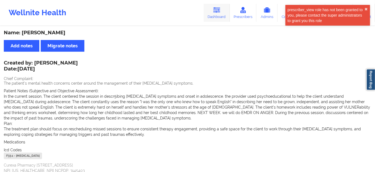
click at [219, 12] on icon at bounding box center [216, 10] width 7 height 6
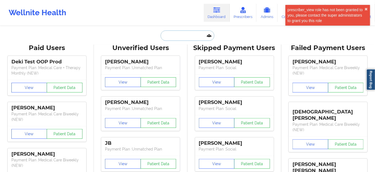
click at [178, 36] on input "text" at bounding box center [188, 35] width 54 height 10
paste input "[EMAIL_ADDRESS][DOMAIN_NAME]"
type input "[EMAIL_ADDRESS][DOMAIN_NAME]"
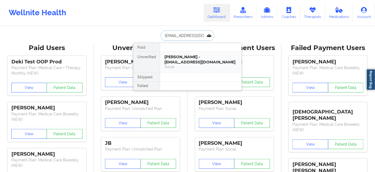
click at [176, 58] on div "[PERSON_NAME] - [EMAIL_ADDRESS][DOMAIN_NAME]" at bounding box center [200, 59] width 73 height 10
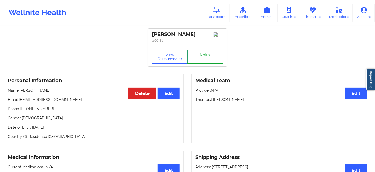
click at [196, 57] on link "Notes" at bounding box center [206, 57] width 36 height 14
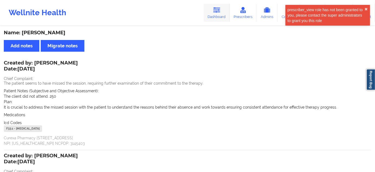
click at [217, 16] on link "Dashboard" at bounding box center [217, 13] width 26 height 18
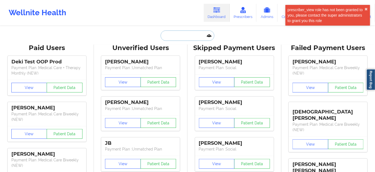
click at [195, 35] on input "text" at bounding box center [188, 35] width 54 height 10
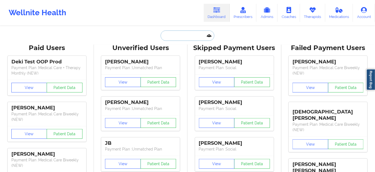
paste input "[EMAIL_ADDRESS][DOMAIN_NAME]"
type input "[EMAIL_ADDRESS][DOMAIN_NAME]"
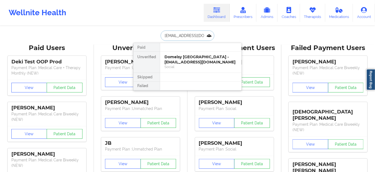
click at [182, 57] on div "Domeisy [GEOGRAPHIC_DATA] - [EMAIL_ADDRESS][DOMAIN_NAME]" at bounding box center [200, 59] width 73 height 10
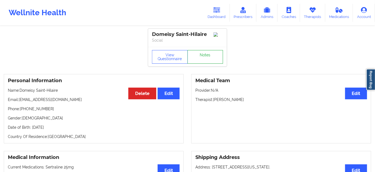
click at [198, 57] on link "Notes" at bounding box center [206, 57] width 36 height 14
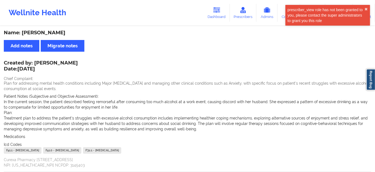
drag, startPoint x: 217, startPoint y: 18, endPoint x: 206, endPoint y: 24, distance: 12.8
click at [217, 18] on link "Dashboard" at bounding box center [217, 13] width 26 height 18
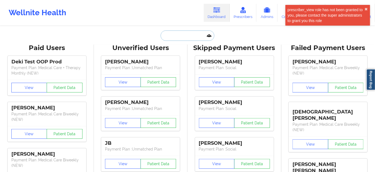
click at [190, 33] on input "text" at bounding box center [188, 35] width 54 height 10
paste input "[PERSON_NAME][EMAIL_ADDRESS][PERSON_NAME][DOMAIN_NAME]"
type input "[PERSON_NAME][EMAIL_ADDRESS][PERSON_NAME][DOMAIN_NAME]"
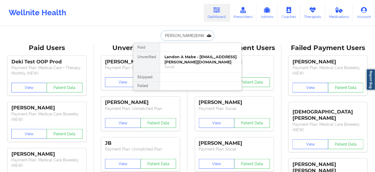
click at [181, 60] on div "Landon A Mabe - [EMAIL_ADDRESS][PERSON_NAME][DOMAIN_NAME]" at bounding box center [200, 59] width 73 height 10
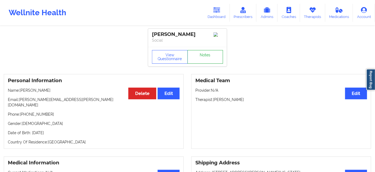
click at [200, 57] on link "Notes" at bounding box center [206, 57] width 36 height 14
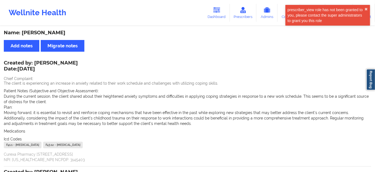
drag, startPoint x: 216, startPoint y: 10, endPoint x: 190, endPoint y: 23, distance: 28.6
click at [216, 10] on icon at bounding box center [216, 10] width 7 height 6
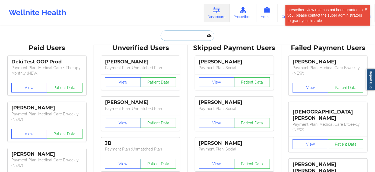
click at [177, 35] on input "text" at bounding box center [188, 35] width 54 height 10
paste input "[EMAIL_ADDRESS][DOMAIN_NAME]"
type input "[EMAIL_ADDRESS][DOMAIN_NAME]"
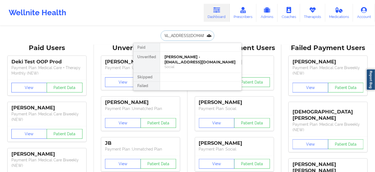
click at [181, 60] on div "[PERSON_NAME] - [EMAIL_ADDRESS][DOMAIN_NAME]" at bounding box center [200, 59] width 73 height 10
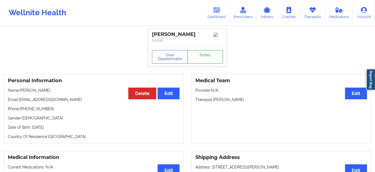
click at [210, 57] on link "Notes" at bounding box center [206, 57] width 36 height 14
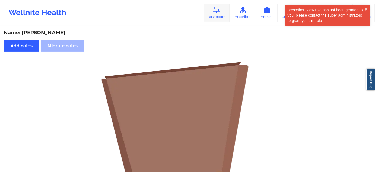
click at [212, 12] on link "Dashboard" at bounding box center [217, 13] width 26 height 18
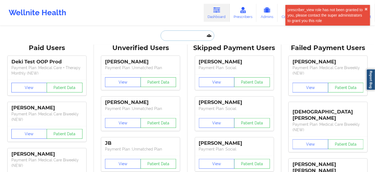
click at [181, 33] on input "text" at bounding box center [188, 35] width 54 height 10
paste input "[EMAIL_ADDRESS][DOMAIN_NAME]"
type input "[EMAIL_ADDRESS][DOMAIN_NAME]"
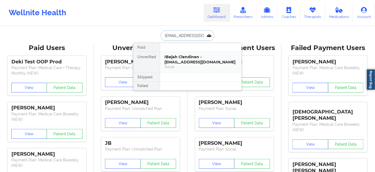
click at [172, 58] on div "IBejah Clendinen - [EMAIL_ADDRESS][DOMAIN_NAME]" at bounding box center [200, 59] width 73 height 10
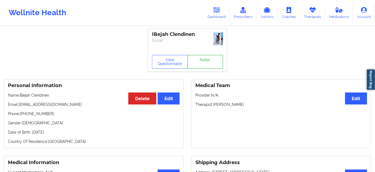
click at [202, 58] on link "Notes" at bounding box center [206, 62] width 36 height 14
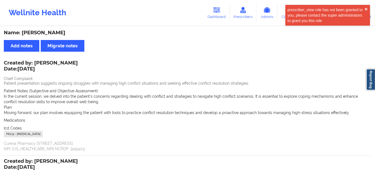
drag, startPoint x: 218, startPoint y: 5, endPoint x: 204, endPoint y: 17, distance: 18.5
click at [218, 5] on link "Dashboard" at bounding box center [217, 13] width 26 height 18
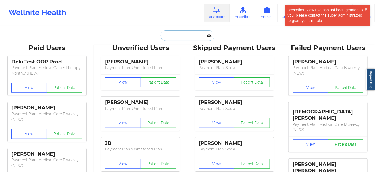
click at [185, 33] on input "text" at bounding box center [188, 35] width 54 height 10
paste input "[EMAIL_ADDRESS][DOMAIN_NAME]"
type input "[EMAIL_ADDRESS][DOMAIN_NAME]"
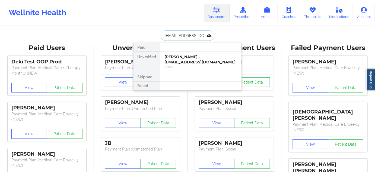
click at [178, 56] on div "[PERSON_NAME] - [EMAIL_ADDRESS][DOMAIN_NAME]" at bounding box center [200, 59] width 73 height 10
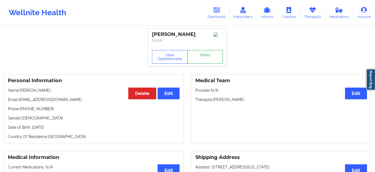
click at [202, 60] on link "Notes" at bounding box center [206, 57] width 36 height 14
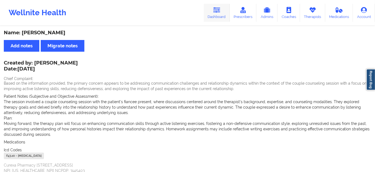
click at [217, 16] on link "Dashboard" at bounding box center [217, 13] width 26 height 18
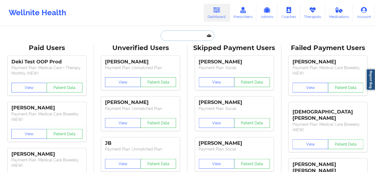
click at [182, 38] on input "text" at bounding box center [188, 35] width 54 height 10
paste input "[EMAIL_ADDRESS][DOMAIN_NAME]"
type input "[EMAIL_ADDRESS][DOMAIN_NAME]"
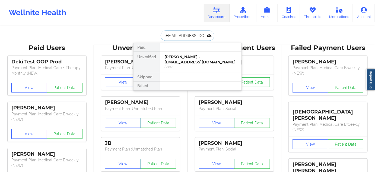
click at [178, 60] on div "[PERSON_NAME] - [EMAIL_ADDRESS][DOMAIN_NAME]" at bounding box center [200, 59] width 73 height 10
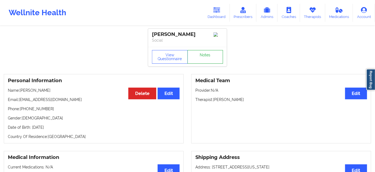
click at [202, 58] on link "Notes" at bounding box center [206, 57] width 36 height 14
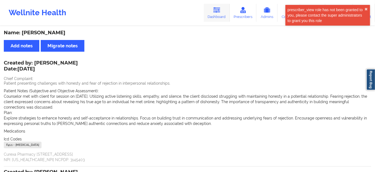
drag, startPoint x: 222, startPoint y: 21, endPoint x: 219, endPoint y: 20, distance: 3.3
click at [222, 21] on link "Dashboard" at bounding box center [217, 13] width 26 height 18
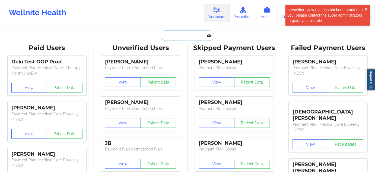
click at [184, 37] on input "text" at bounding box center [188, 35] width 54 height 10
paste input "[EMAIL_ADDRESS][DOMAIN_NAME]"
type input "[EMAIL_ADDRESS][DOMAIN_NAME]"
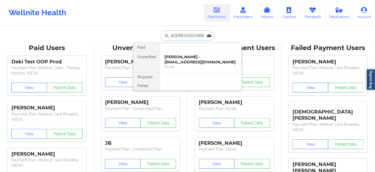
click at [181, 59] on div "[PERSON_NAME] - [EMAIL_ADDRESS][DOMAIN_NAME]" at bounding box center [200, 59] width 73 height 10
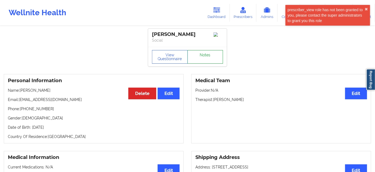
click at [202, 55] on link "Notes" at bounding box center [206, 57] width 36 height 14
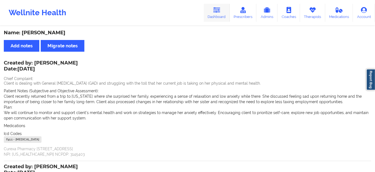
click at [216, 15] on link "Dashboard" at bounding box center [217, 13] width 26 height 18
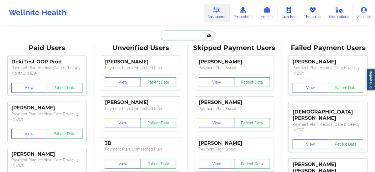
click at [187, 33] on input "text" at bounding box center [188, 35] width 54 height 10
paste input "[EMAIL_ADDRESS][DOMAIN_NAME]"
type input "[EMAIL_ADDRESS][DOMAIN_NAME]"
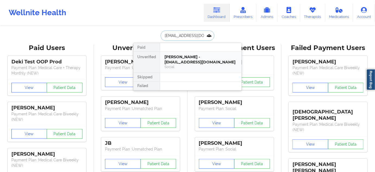
click at [187, 58] on div "[PERSON_NAME] - [EMAIL_ADDRESS][DOMAIN_NAME]" at bounding box center [200, 59] width 73 height 10
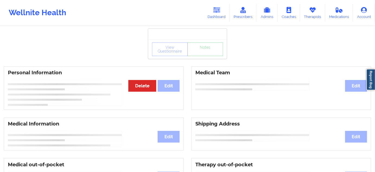
click at [186, 58] on div "View Questionnaire Notes" at bounding box center [187, 49] width 79 height 20
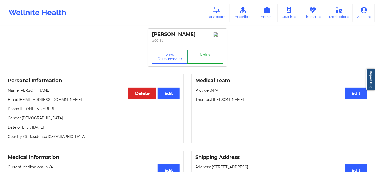
click at [200, 54] on link "Notes" at bounding box center [206, 57] width 36 height 14
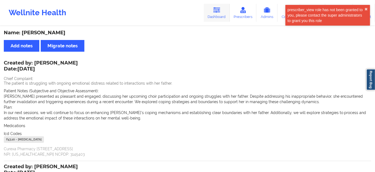
click at [214, 18] on link "Dashboard" at bounding box center [217, 13] width 26 height 18
click at [214, 8] on link "Dashboard" at bounding box center [217, 13] width 26 height 18
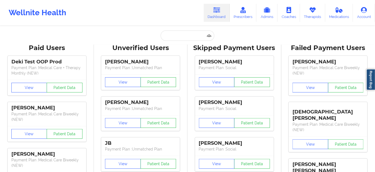
click at [182, 40] on input "text" at bounding box center [188, 35] width 54 height 10
paste input "[EMAIL_ADDRESS][DOMAIN_NAME]"
type input "[EMAIL_ADDRESS][DOMAIN_NAME]"
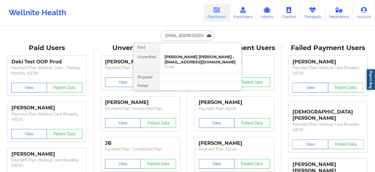
click at [175, 58] on div "[PERSON_NAME] [PERSON_NAME] - [EMAIL_ADDRESS][DOMAIN_NAME]" at bounding box center [200, 59] width 73 height 10
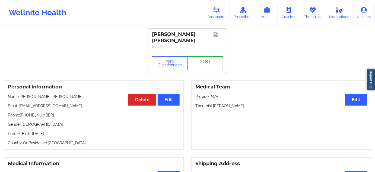
click at [197, 56] on link "Notes" at bounding box center [206, 63] width 36 height 14
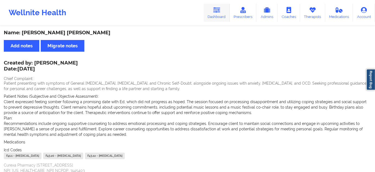
drag, startPoint x: 220, startPoint y: 15, endPoint x: 218, endPoint y: 11, distance: 4.9
click at [220, 15] on link "Dashboard" at bounding box center [217, 13] width 26 height 18
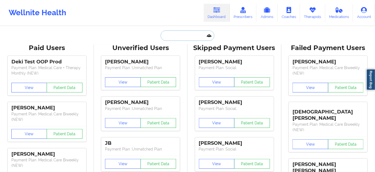
click at [184, 36] on input "text" at bounding box center [188, 35] width 54 height 10
paste input "[EMAIL_ADDRESS][DOMAIN_NAME]"
type input "[EMAIL_ADDRESS][DOMAIN_NAME]"
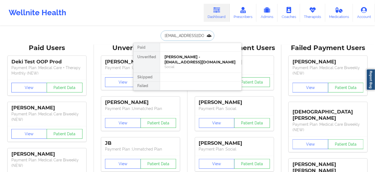
click at [180, 60] on div "[PERSON_NAME] - [EMAIL_ADDRESS][DOMAIN_NAME]" at bounding box center [200, 59] width 73 height 10
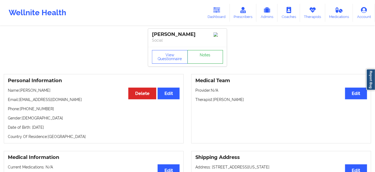
click at [209, 56] on link "Notes" at bounding box center [206, 57] width 36 height 14
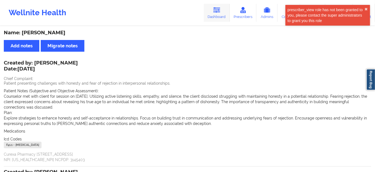
click at [221, 17] on link "Dashboard" at bounding box center [217, 13] width 26 height 18
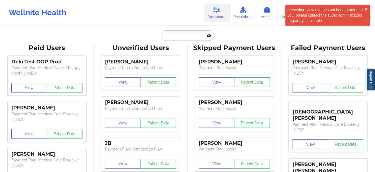
click at [187, 34] on input "text" at bounding box center [188, 35] width 54 height 10
paste input "[EMAIL_ADDRESS][DOMAIN_NAME]"
type input "[EMAIL_ADDRESS][DOMAIN_NAME]"
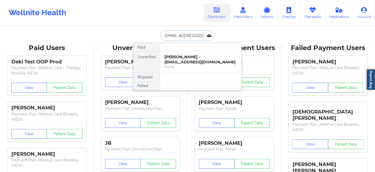
click at [183, 59] on div "[PERSON_NAME] - [EMAIL_ADDRESS][DOMAIN_NAME]" at bounding box center [200, 59] width 73 height 10
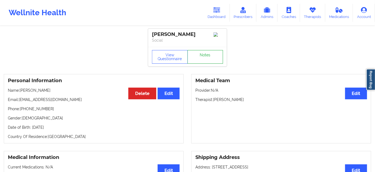
click at [198, 59] on link "Notes" at bounding box center [206, 57] width 36 height 14
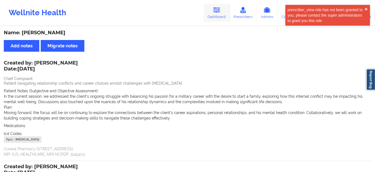
click at [222, 21] on link "Dashboard" at bounding box center [217, 13] width 26 height 18
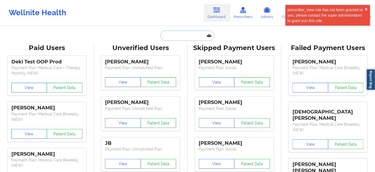
click at [189, 37] on input "text" at bounding box center [188, 35] width 54 height 10
paste input "[EMAIL_ADDRESS][DOMAIN_NAME]"
type input "[EMAIL_ADDRESS][DOMAIN_NAME]"
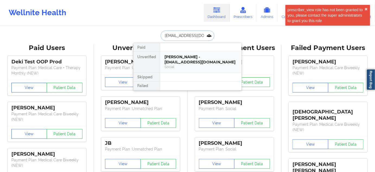
scroll to position [0, 10]
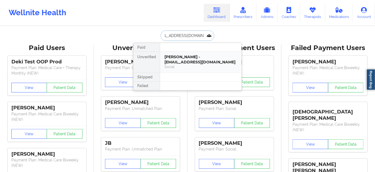
click at [182, 61] on div "[PERSON_NAME] - [EMAIL_ADDRESS][DOMAIN_NAME]" at bounding box center [200, 59] width 73 height 10
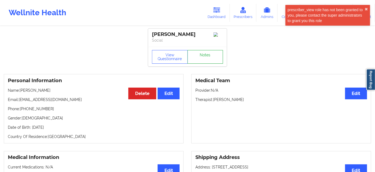
click at [207, 62] on link "Notes" at bounding box center [206, 57] width 36 height 14
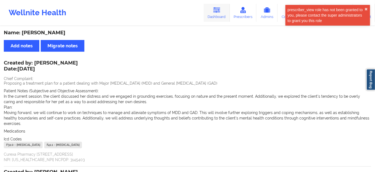
click at [218, 15] on link "Dashboard" at bounding box center [217, 13] width 26 height 18
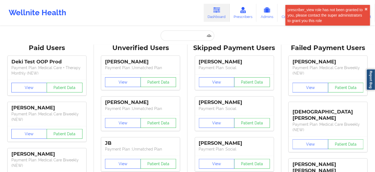
click at [184, 39] on input "text" at bounding box center [188, 35] width 54 height 10
paste input "[EMAIL_ADDRESS][DOMAIN_NAME]"
type input "[EMAIL_ADDRESS][DOMAIN_NAME]"
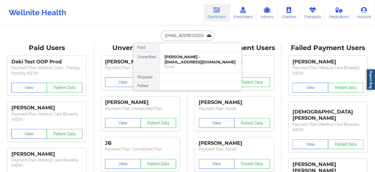
click at [179, 63] on div "[PERSON_NAME] - [EMAIL_ADDRESS][DOMAIN_NAME]" at bounding box center [200, 59] width 73 height 10
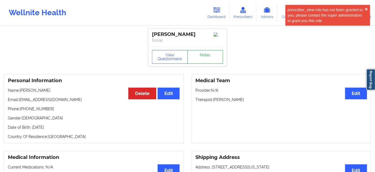
click at [204, 55] on link "Notes" at bounding box center [206, 57] width 36 height 14
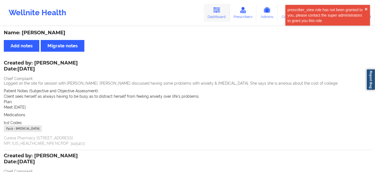
click at [223, 16] on link "Dashboard" at bounding box center [217, 13] width 26 height 18
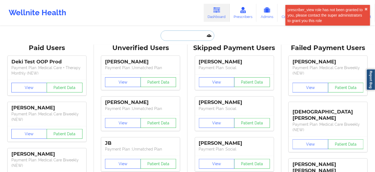
click at [190, 35] on input "text" at bounding box center [188, 35] width 54 height 10
paste input "[EMAIL_ADDRESS][DOMAIN_NAME]"
type input "[EMAIL_ADDRESS][DOMAIN_NAME]"
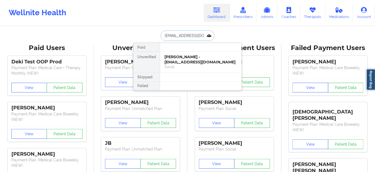
click at [179, 57] on div "[PERSON_NAME] - [EMAIL_ADDRESS][DOMAIN_NAME]" at bounding box center [200, 59] width 73 height 10
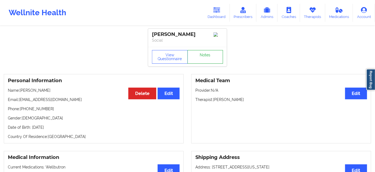
click at [204, 58] on link "Notes" at bounding box center [206, 57] width 36 height 14
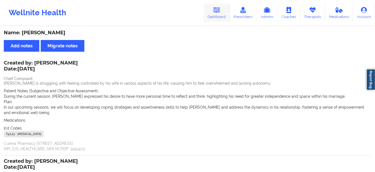
click at [220, 14] on link "Dashboard" at bounding box center [217, 13] width 26 height 18
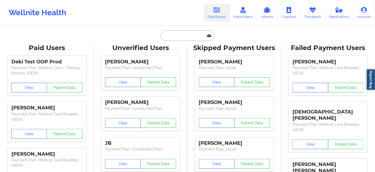
click at [186, 35] on input "text" at bounding box center [188, 35] width 54 height 10
paste input "[EMAIL_ADDRESS][DOMAIN_NAME]"
type input "[EMAIL_ADDRESS][DOMAIN_NAME]"
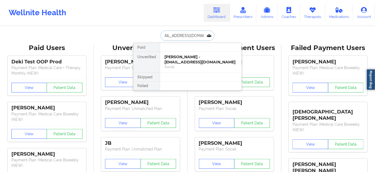
click at [179, 57] on div "[PERSON_NAME] - [EMAIL_ADDRESS][DOMAIN_NAME]" at bounding box center [200, 59] width 73 height 10
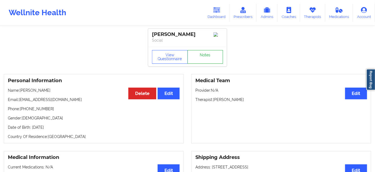
click at [208, 57] on link "Notes" at bounding box center [206, 57] width 36 height 14
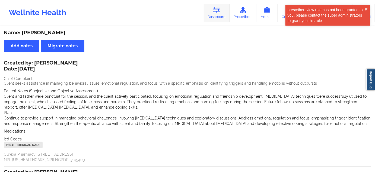
click at [219, 15] on link "Dashboard" at bounding box center [217, 13] width 26 height 18
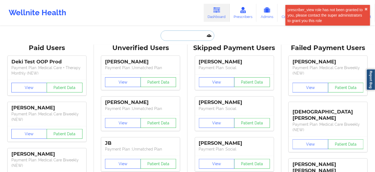
click at [190, 34] on input "text" at bounding box center [188, 35] width 54 height 10
paste input "[EMAIL_ADDRESS][DOMAIN_NAME]"
type input "[EMAIL_ADDRESS][DOMAIN_NAME]"
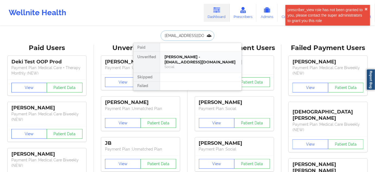
scroll to position [0, 3]
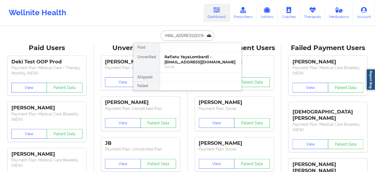
click at [184, 60] on div "Rafiatu YayaLombardi - [EMAIL_ADDRESS][DOMAIN_NAME]" at bounding box center [200, 59] width 73 height 10
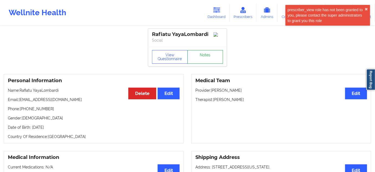
click at [212, 61] on link "Notes" at bounding box center [206, 57] width 36 height 14
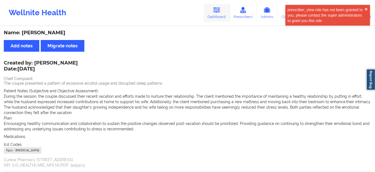
click at [226, 12] on link "Dashboard" at bounding box center [217, 13] width 26 height 18
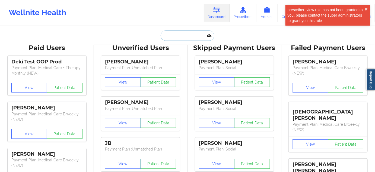
click at [188, 35] on input "text" at bounding box center [188, 35] width 54 height 10
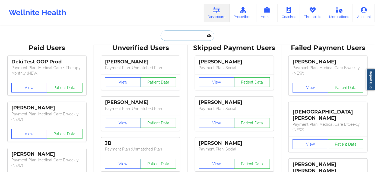
paste input "[EMAIL_ADDRESS][DOMAIN_NAME]"
type input "[EMAIL_ADDRESS][DOMAIN_NAME]"
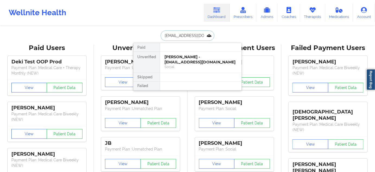
click at [183, 58] on div "[PERSON_NAME] - [EMAIL_ADDRESS][DOMAIN_NAME]" at bounding box center [200, 59] width 73 height 10
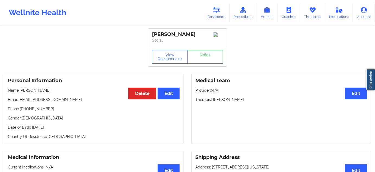
click at [199, 59] on link "Notes" at bounding box center [206, 57] width 36 height 14
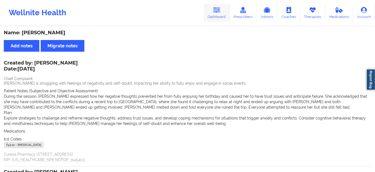
click at [213, 12] on link "Dashboard" at bounding box center [217, 13] width 26 height 18
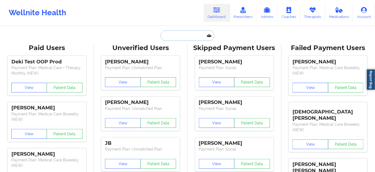
click at [186, 33] on input "text" at bounding box center [188, 35] width 54 height 10
paste input "[EMAIL_ADDRESS][DOMAIN_NAME]"
type input "[EMAIL_ADDRESS][DOMAIN_NAME]"
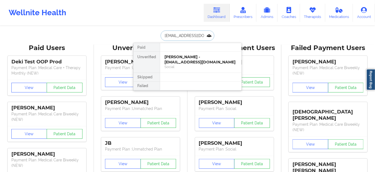
scroll to position [0, 7]
click at [189, 60] on div "[PERSON_NAME] - [EMAIL_ADDRESS][DOMAIN_NAME]" at bounding box center [200, 59] width 73 height 10
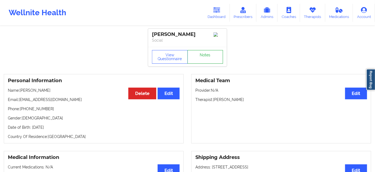
click at [206, 55] on link "Notes" at bounding box center [206, 57] width 36 height 14
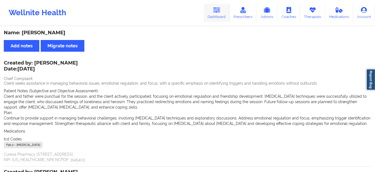
click at [218, 13] on icon at bounding box center [216, 10] width 7 height 6
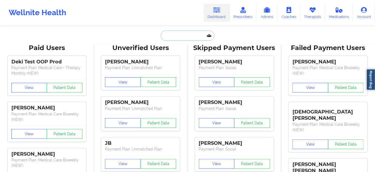
click at [185, 38] on input "text" at bounding box center [188, 35] width 54 height 10
paste input "[EMAIL_ADDRESS][DOMAIN_NAME]"
type input "[EMAIL_ADDRESS][DOMAIN_NAME]"
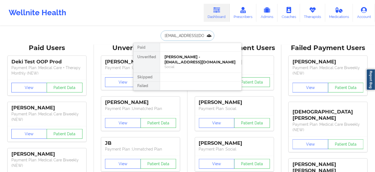
click at [186, 59] on div "[PERSON_NAME] - [EMAIL_ADDRESS][DOMAIN_NAME]" at bounding box center [200, 59] width 73 height 10
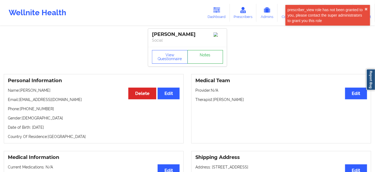
click at [201, 57] on link "Notes" at bounding box center [206, 57] width 36 height 14
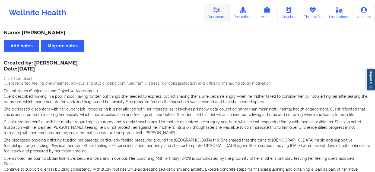
click at [223, 17] on link "Dashboard" at bounding box center [217, 13] width 26 height 18
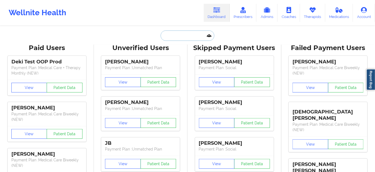
click at [186, 37] on input "text" at bounding box center [188, 35] width 54 height 10
paste input "[EMAIL_ADDRESS][DOMAIN_NAME]"
type input "[EMAIL_ADDRESS][DOMAIN_NAME]"
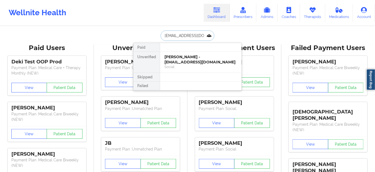
click at [181, 59] on div "[PERSON_NAME] - [EMAIL_ADDRESS][DOMAIN_NAME]" at bounding box center [200, 59] width 73 height 10
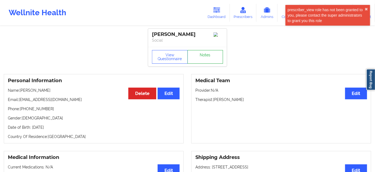
click at [209, 56] on link "Notes" at bounding box center [206, 57] width 36 height 14
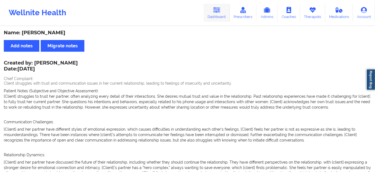
click at [213, 10] on link "Dashboard" at bounding box center [217, 13] width 26 height 18
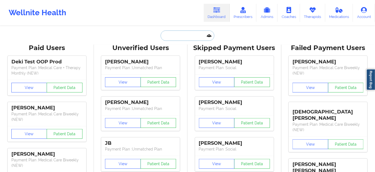
click at [182, 38] on input "text" at bounding box center [188, 35] width 54 height 10
paste input "[EMAIL_ADDRESS][DOMAIN_NAME]"
type input "[EMAIL_ADDRESS][DOMAIN_NAME]"
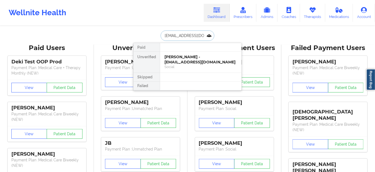
click at [177, 60] on div "[PERSON_NAME] - [EMAIL_ADDRESS][DOMAIN_NAME]" at bounding box center [200, 59] width 73 height 10
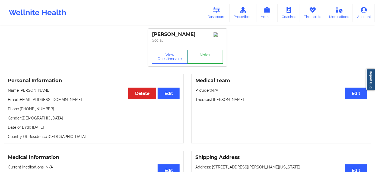
click at [205, 58] on link "Notes" at bounding box center [206, 57] width 36 height 14
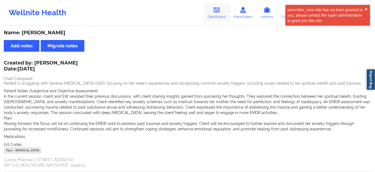
drag, startPoint x: 213, startPoint y: 9, endPoint x: 207, endPoint y: 20, distance: 12.8
click at [213, 9] on link "Dashboard" at bounding box center [217, 13] width 26 height 18
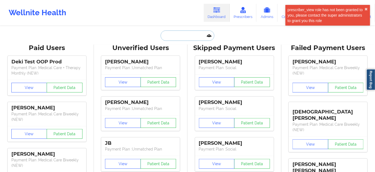
click at [187, 38] on input "text" at bounding box center [188, 35] width 54 height 10
paste input "[EMAIL_ADDRESS][DOMAIN_NAME]"
type input "[EMAIL_ADDRESS][DOMAIN_NAME]"
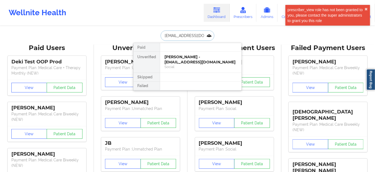
scroll to position [0, 12]
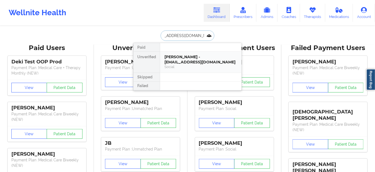
click at [182, 58] on div "[PERSON_NAME] - [EMAIL_ADDRESS][DOMAIN_NAME]" at bounding box center [200, 59] width 73 height 10
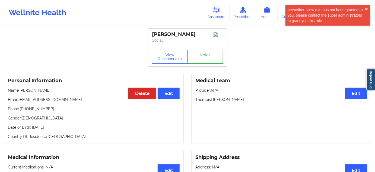
click at [204, 59] on link "Notes" at bounding box center [206, 57] width 36 height 14
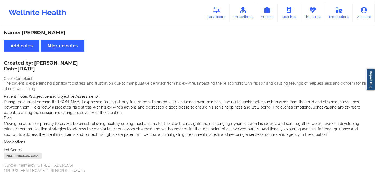
click at [214, 14] on link "Dashboard" at bounding box center [217, 13] width 26 height 18
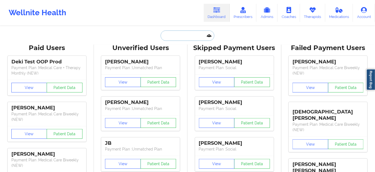
click at [190, 37] on input "text" at bounding box center [188, 35] width 54 height 10
paste input "[EMAIL_ADDRESS][DOMAIN_NAME]"
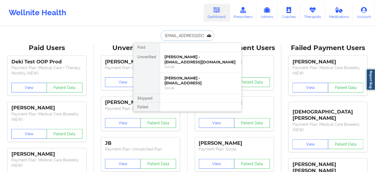
type input "[EMAIL_ADDRESS][DOMAIN_NAME]"
click at [187, 58] on div "[PERSON_NAME] - [EMAIL_ADDRESS][DOMAIN_NAME]" at bounding box center [200, 59] width 73 height 10
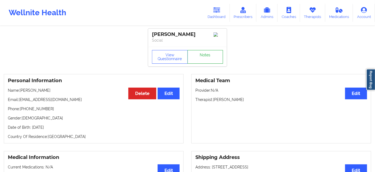
click at [205, 64] on link "Notes" at bounding box center [206, 57] width 36 height 14
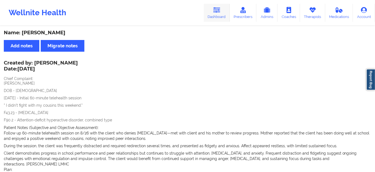
click at [215, 8] on icon at bounding box center [216, 10] width 7 height 6
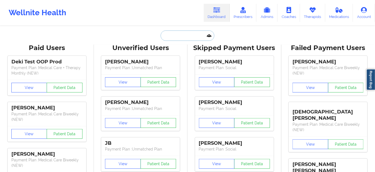
click at [189, 35] on input "text" at bounding box center [188, 35] width 54 height 10
paste input "[EMAIL_ADDRESS][DOMAIN_NAME]"
type input "[EMAIL_ADDRESS][DOMAIN_NAME]"
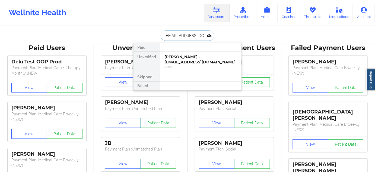
click at [189, 64] on div "Social" at bounding box center [200, 66] width 73 height 5
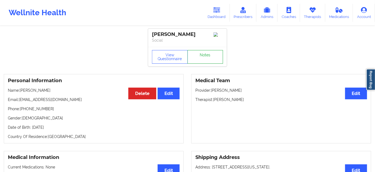
click at [200, 57] on link "Notes" at bounding box center [206, 57] width 36 height 14
